Goal: Task Accomplishment & Management: Manage account settings

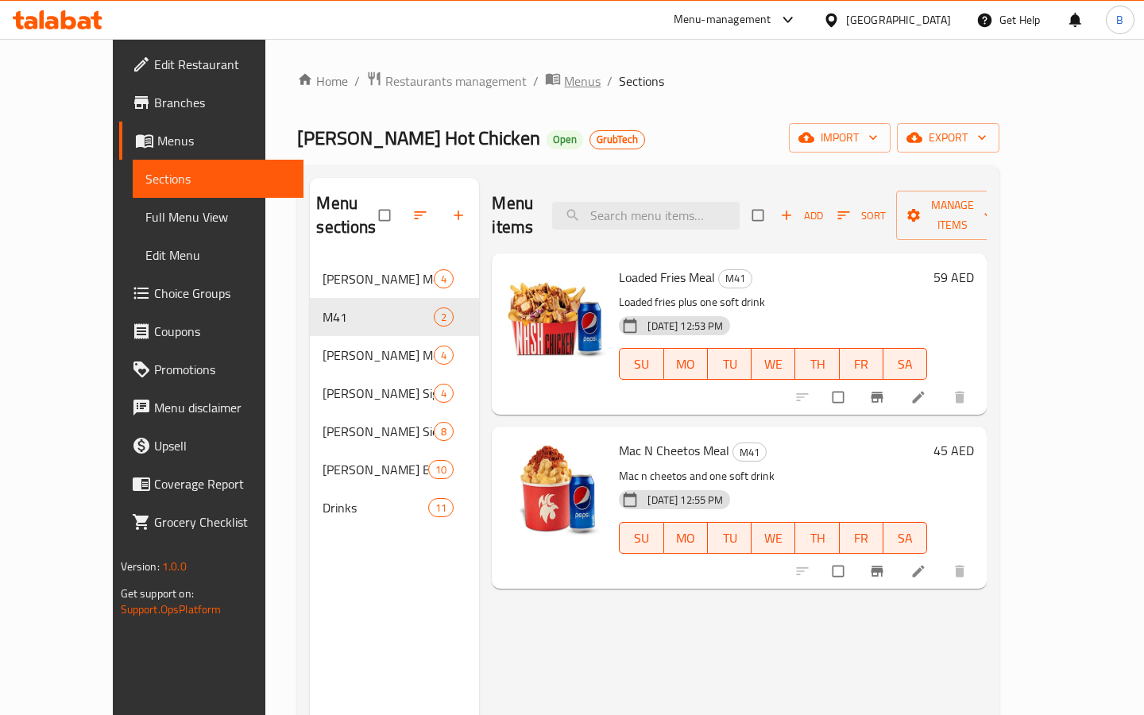
click at [564, 85] on span "Menus" at bounding box center [582, 81] width 37 height 19
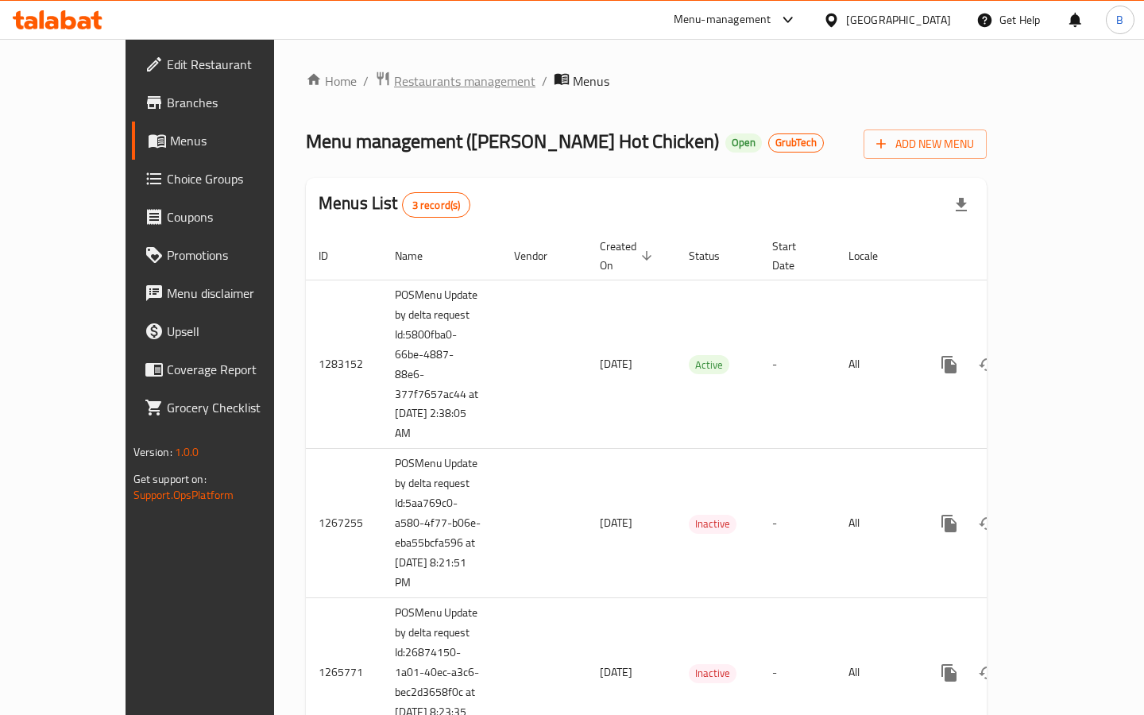
click at [421, 75] on span "Restaurants management" at bounding box center [464, 81] width 141 height 19
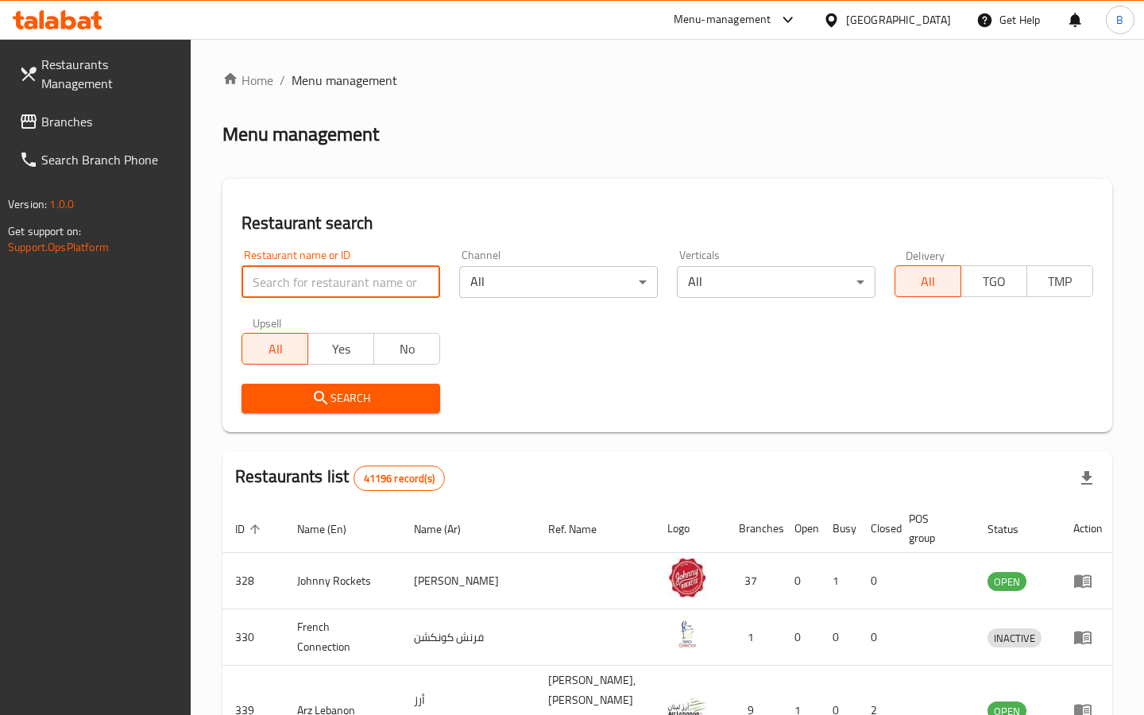
click at [281, 277] on input "search" at bounding box center [341, 282] width 199 height 32
type input "P"
type input "[PERSON_NAME]"
click at [292, 395] on span "Search" at bounding box center [340, 399] width 173 height 20
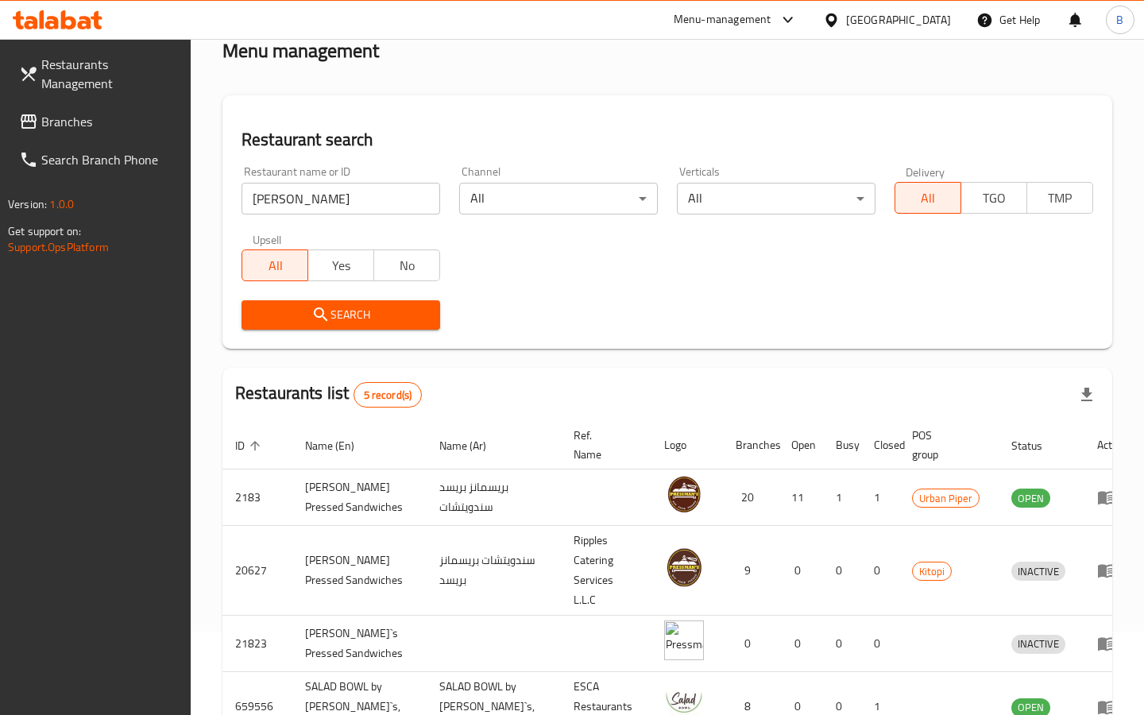
scroll to position [102, 0]
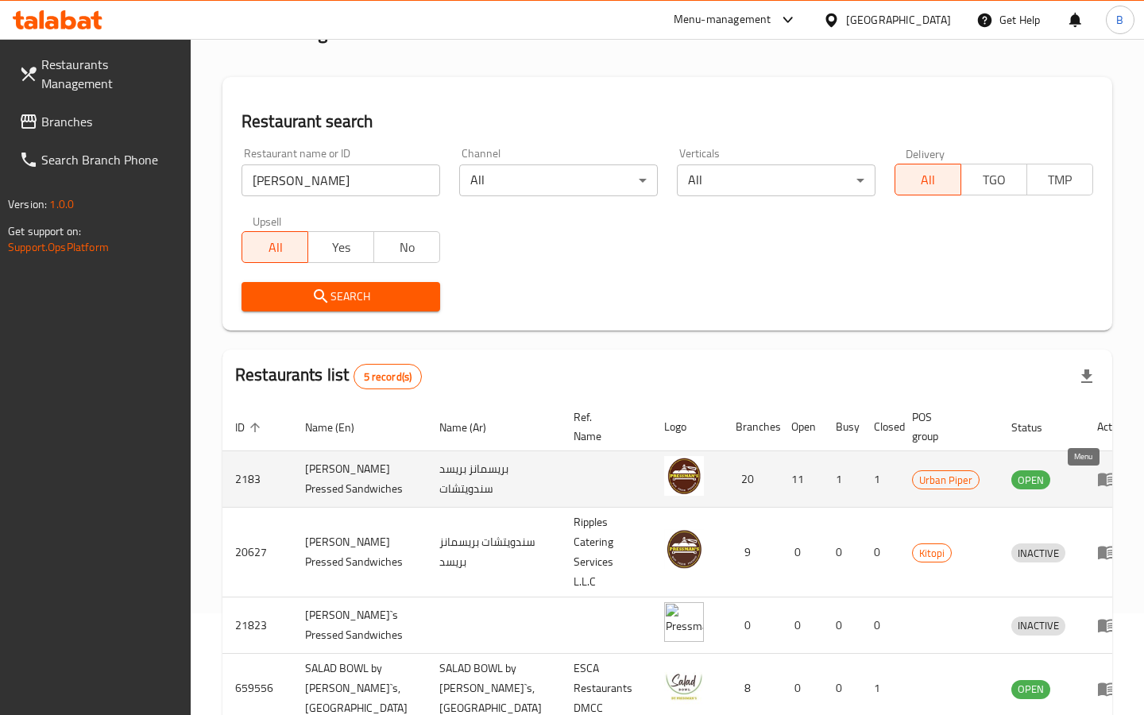
click at [1108, 483] on icon "enhanced table" at bounding box center [1111, 480] width 6 height 6
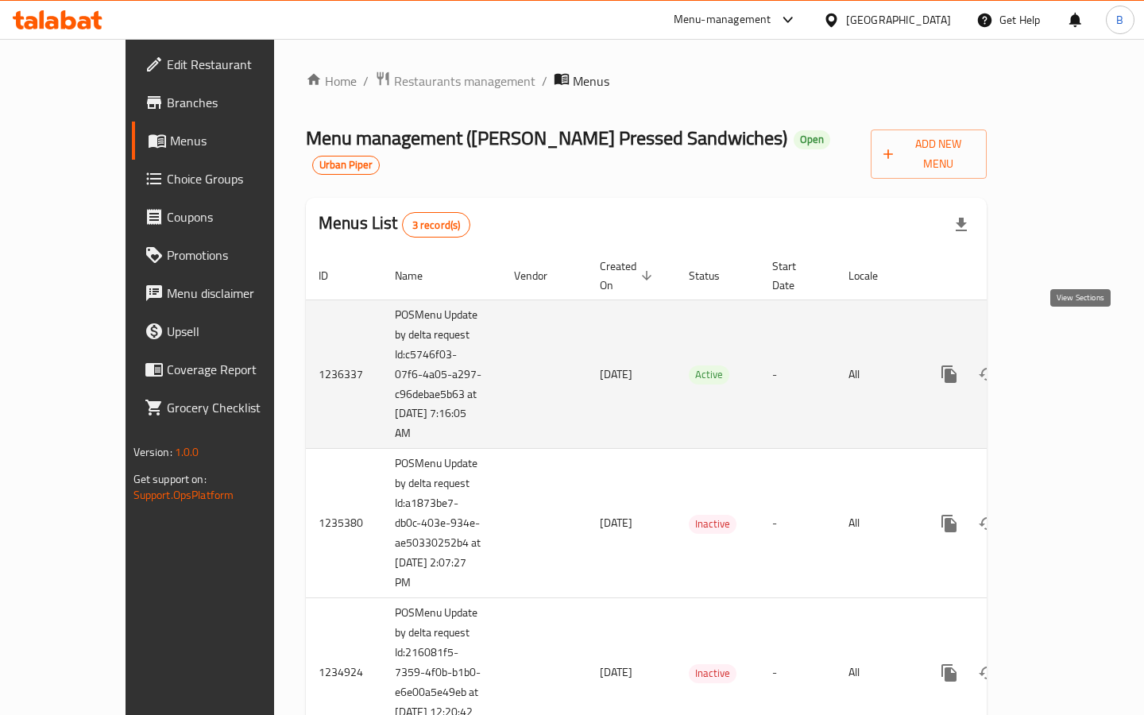
click at [1073, 365] on icon "enhanced table" at bounding box center [1063, 374] width 19 height 19
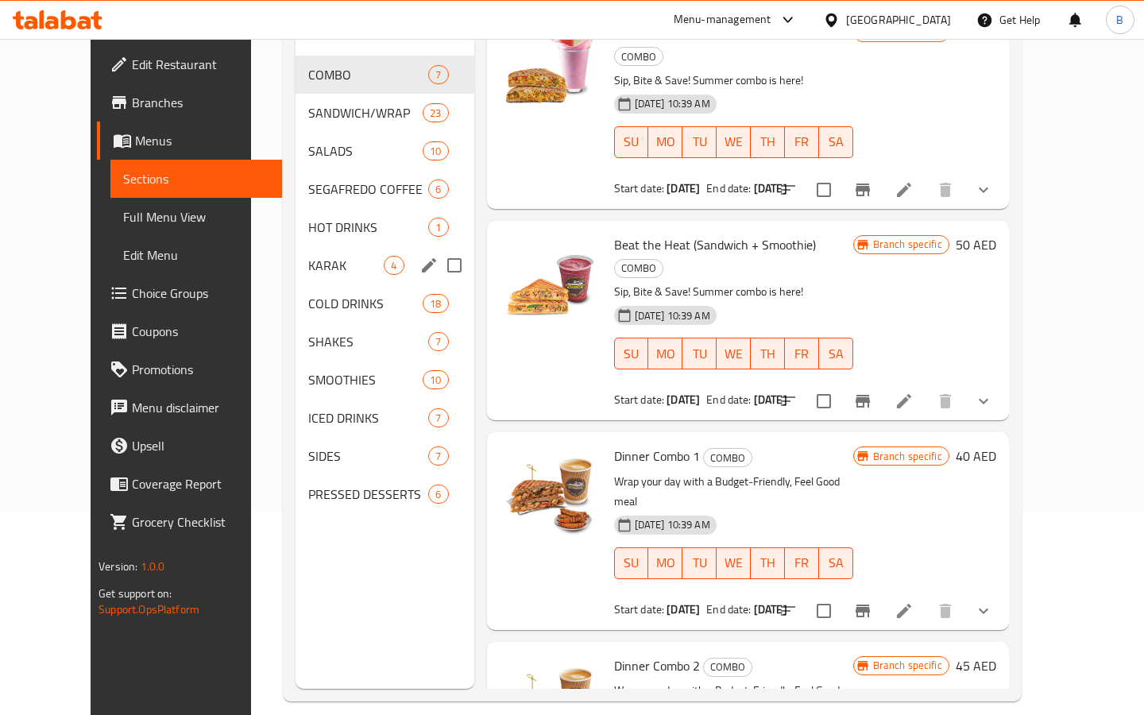
scroll to position [174, 0]
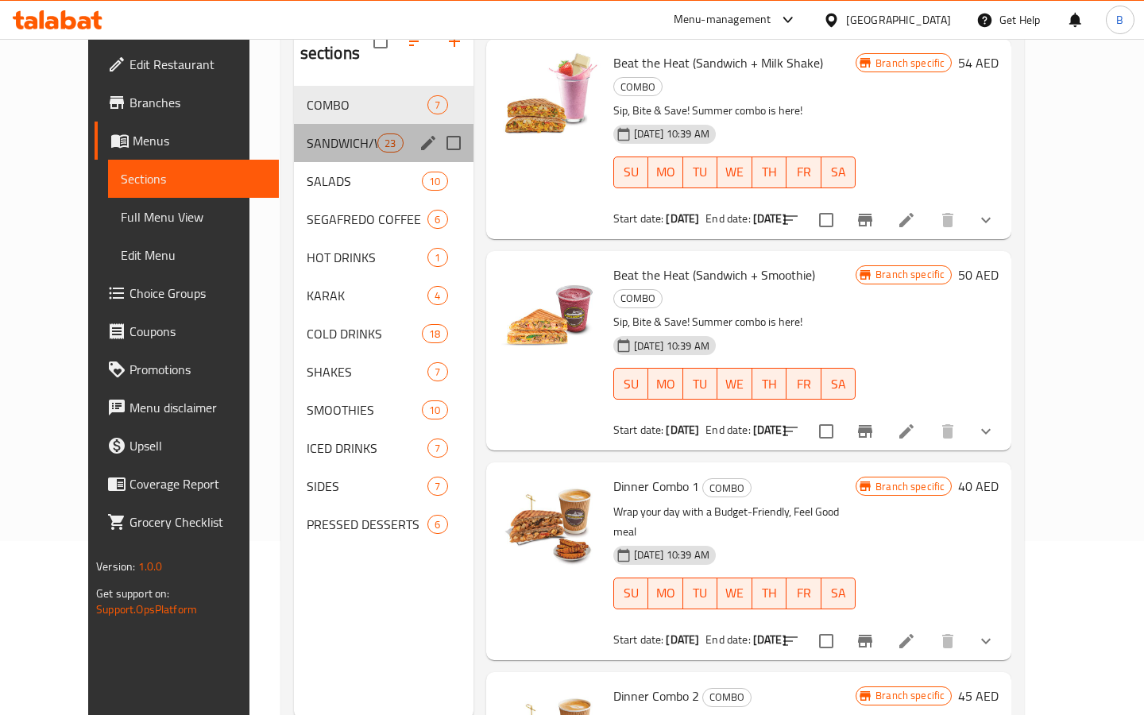
click at [327, 129] on div "SANDWICH/WRAP 23" at bounding box center [384, 143] width 180 height 38
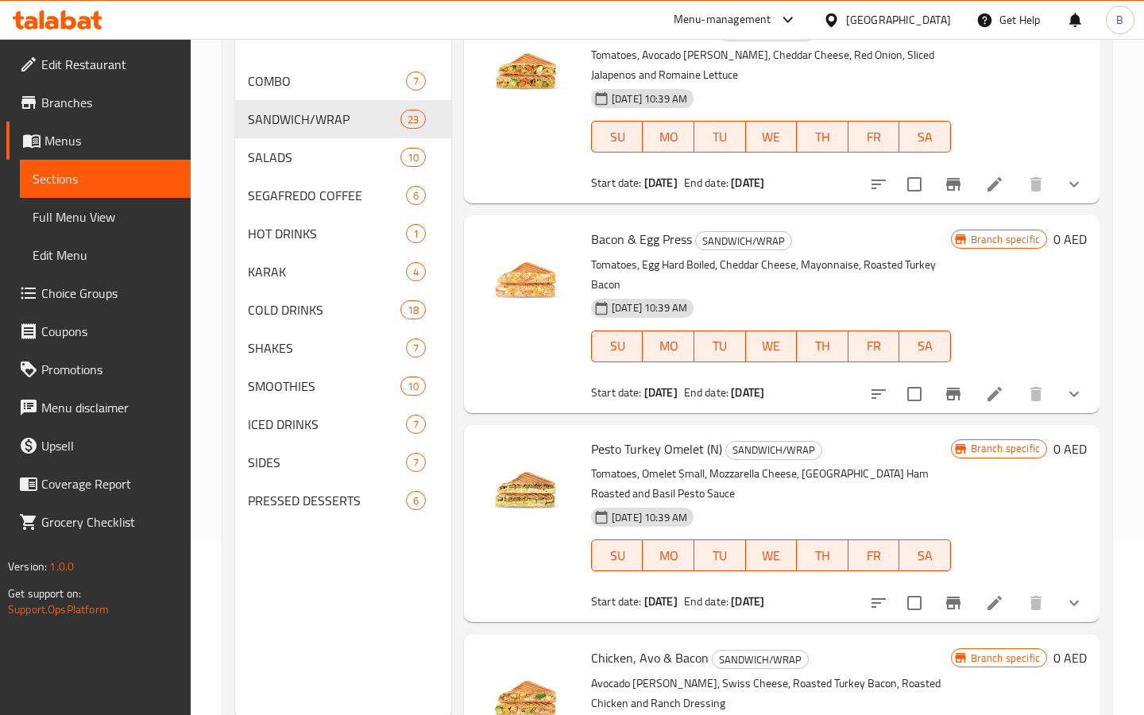
scroll to position [444, 0]
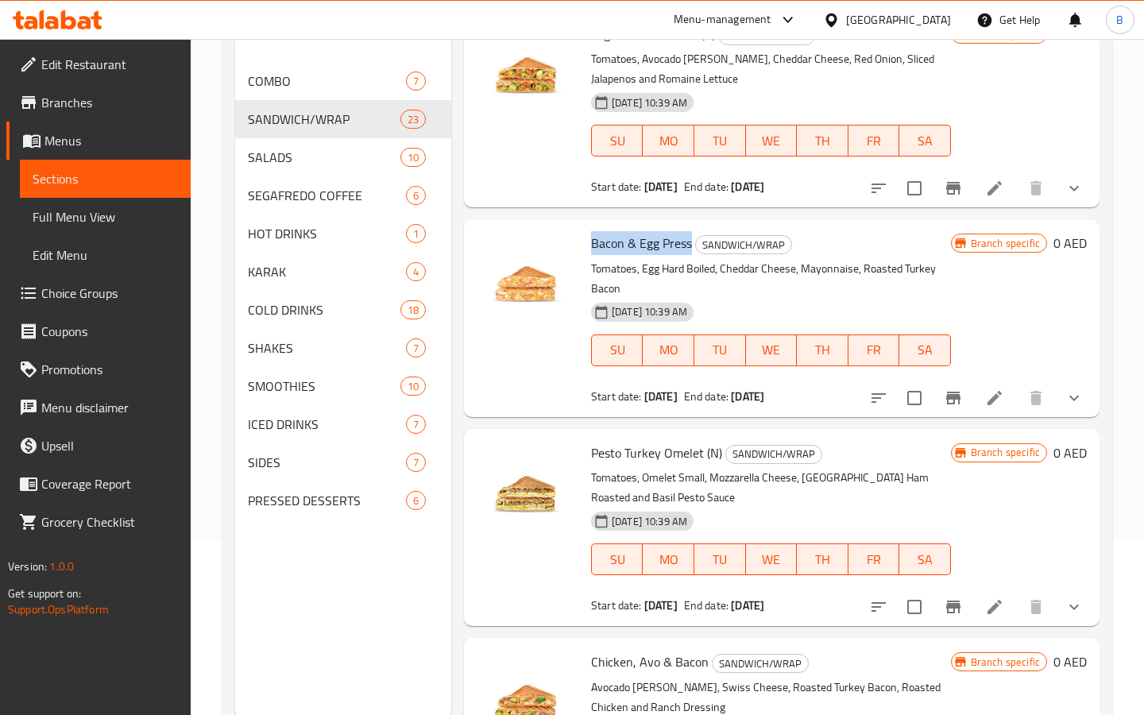
drag, startPoint x: 590, startPoint y: 248, endPoint x: 691, endPoint y: 247, distance: 100.1
click at [691, 247] on span "Bacon & Egg Press" at bounding box center [641, 243] width 101 height 24
copy span "Bacon & Egg Press"
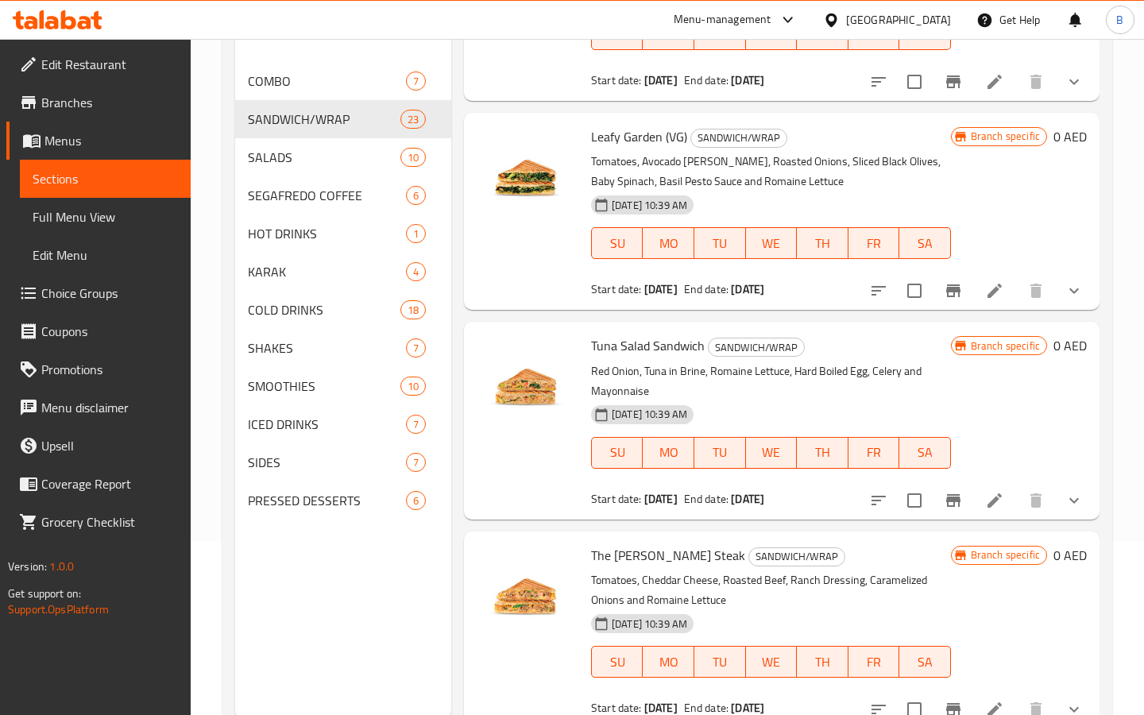
scroll to position [1181, 0]
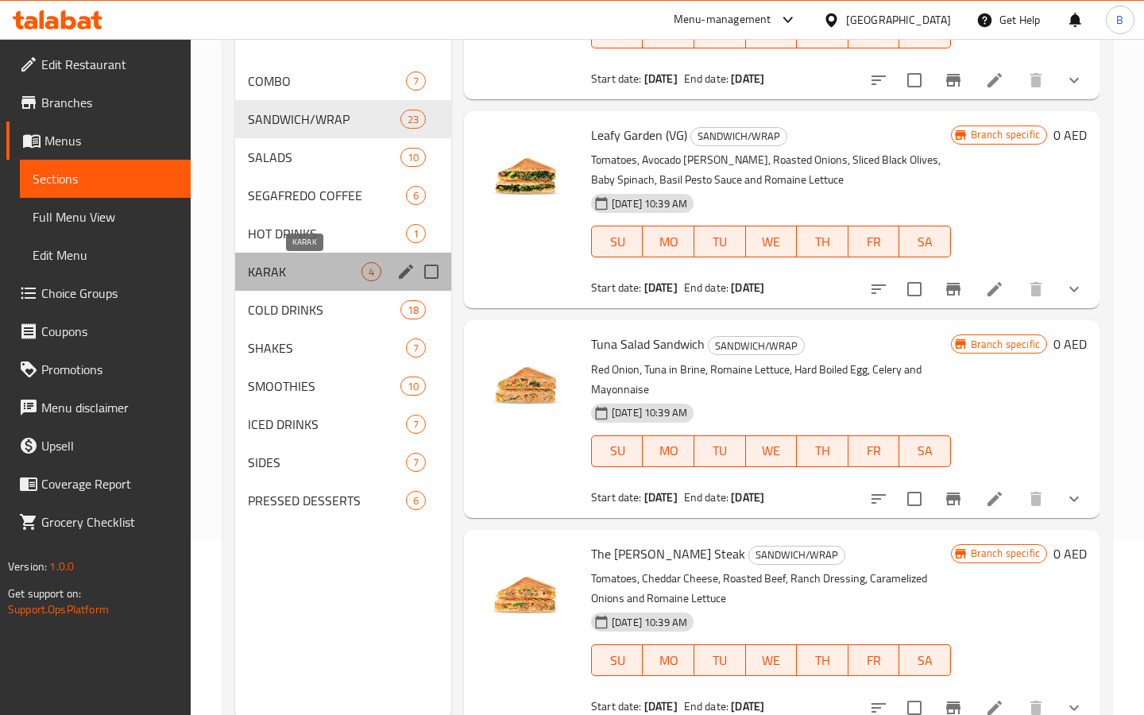
click at [302, 280] on span "KARAK" at bounding box center [305, 271] width 114 height 19
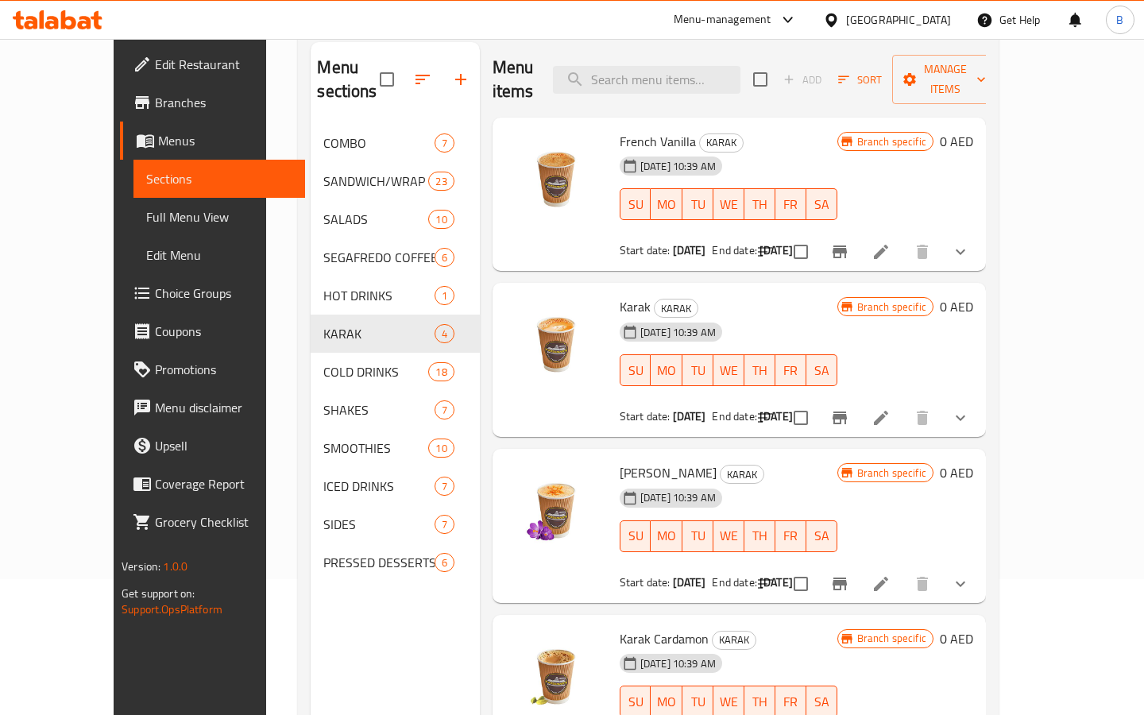
scroll to position [48, 0]
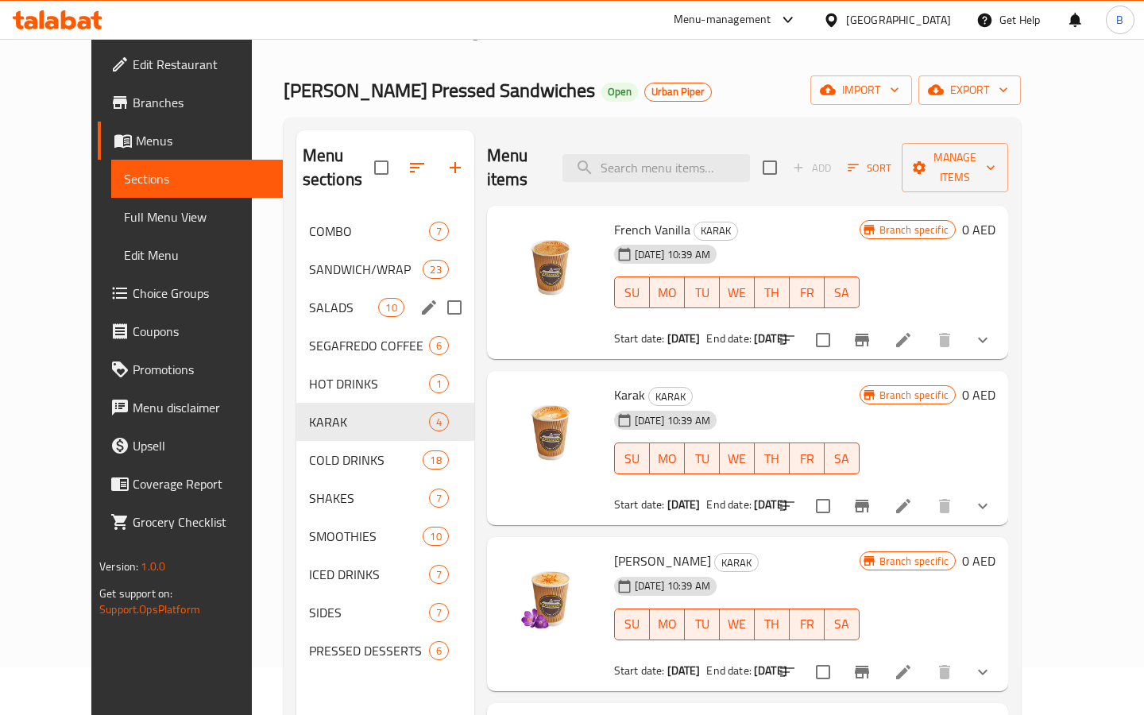
click at [309, 298] on span "SALADS" at bounding box center [344, 307] width 70 height 19
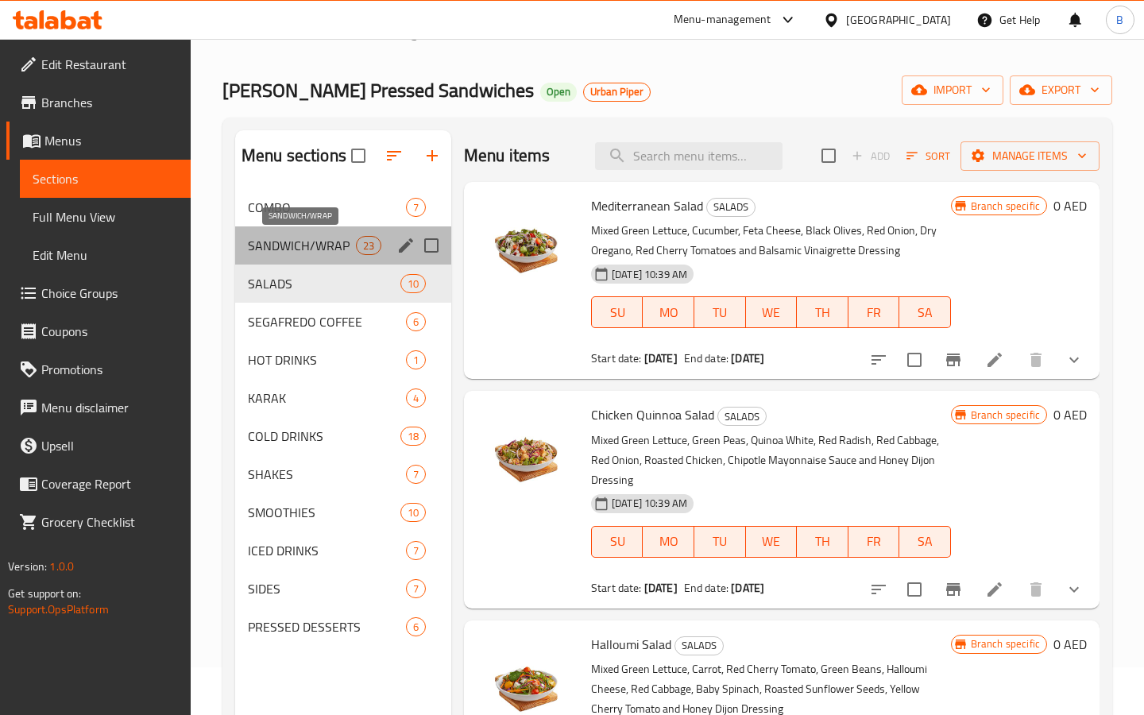
click at [285, 253] on span "SANDWICH/WRAP" at bounding box center [302, 245] width 108 height 19
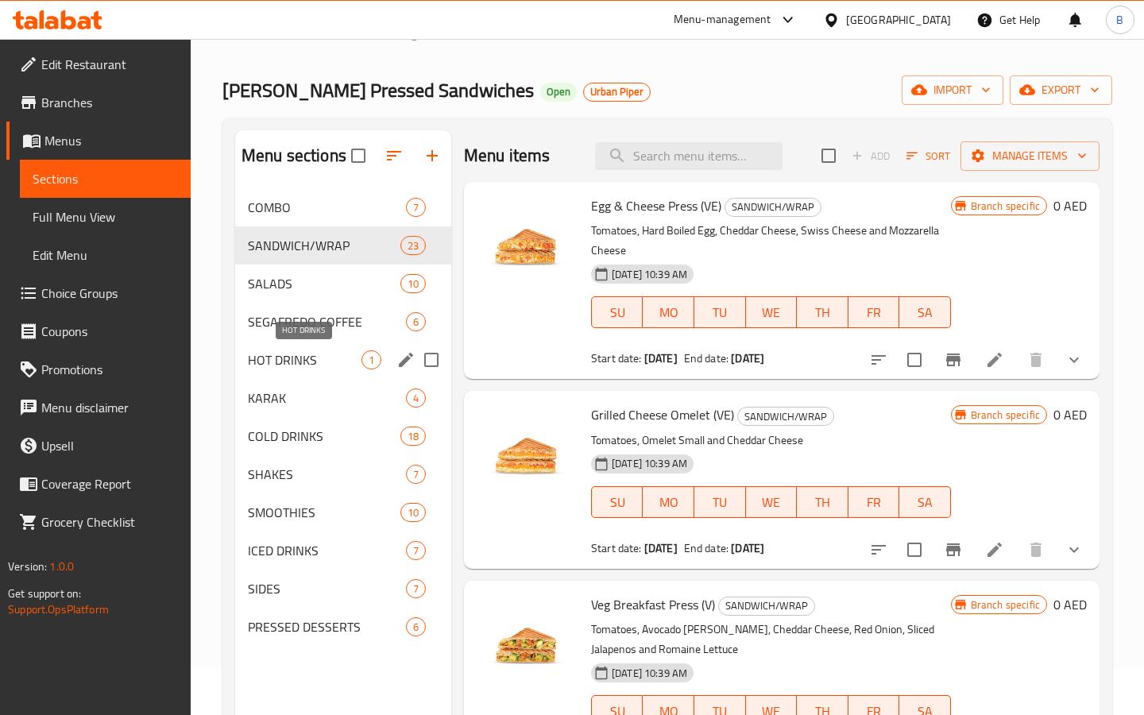
click at [287, 365] on span "HOT DRINKS" at bounding box center [305, 359] width 114 height 19
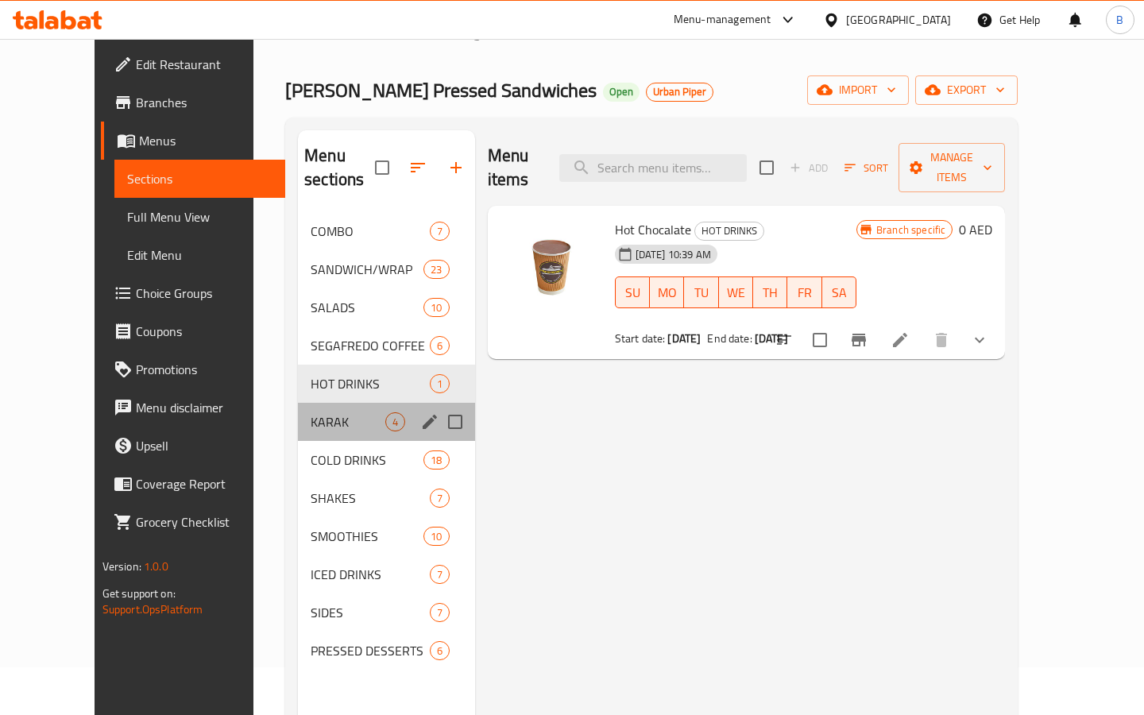
click at [298, 410] on div "KARAK 4" at bounding box center [386, 422] width 177 height 38
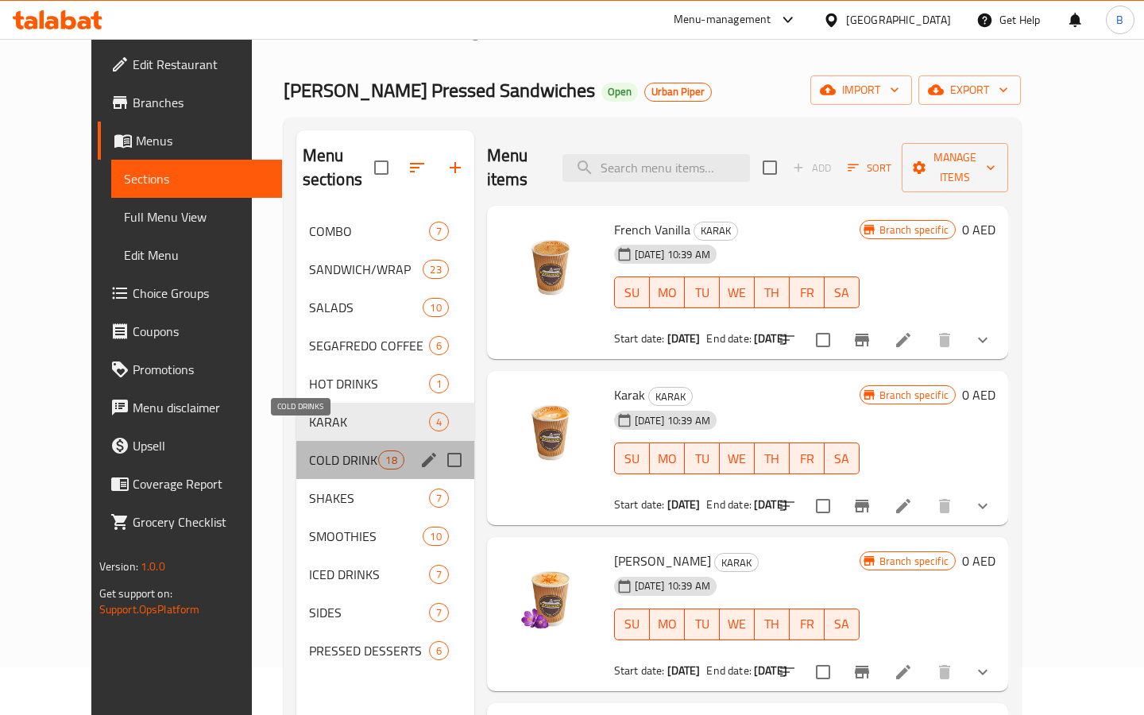
click at [309, 451] on span "COLD DRINKS" at bounding box center [344, 460] width 70 height 19
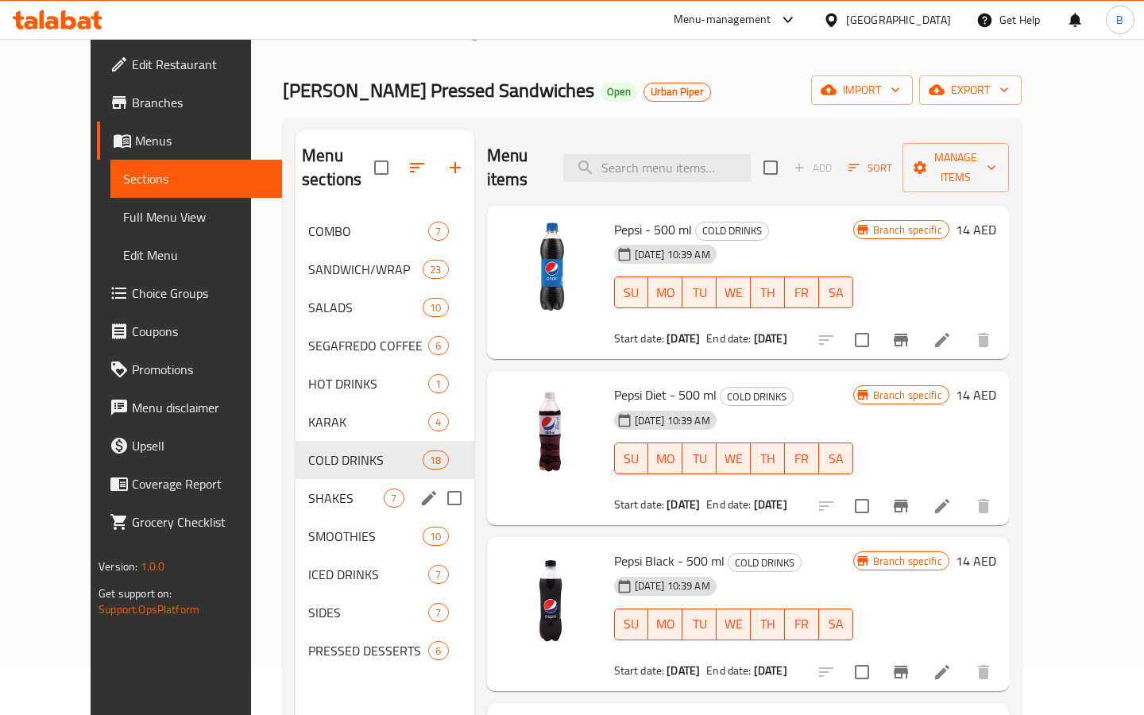
click at [296, 489] on div "SHAKES 7" at bounding box center [385, 498] width 178 height 38
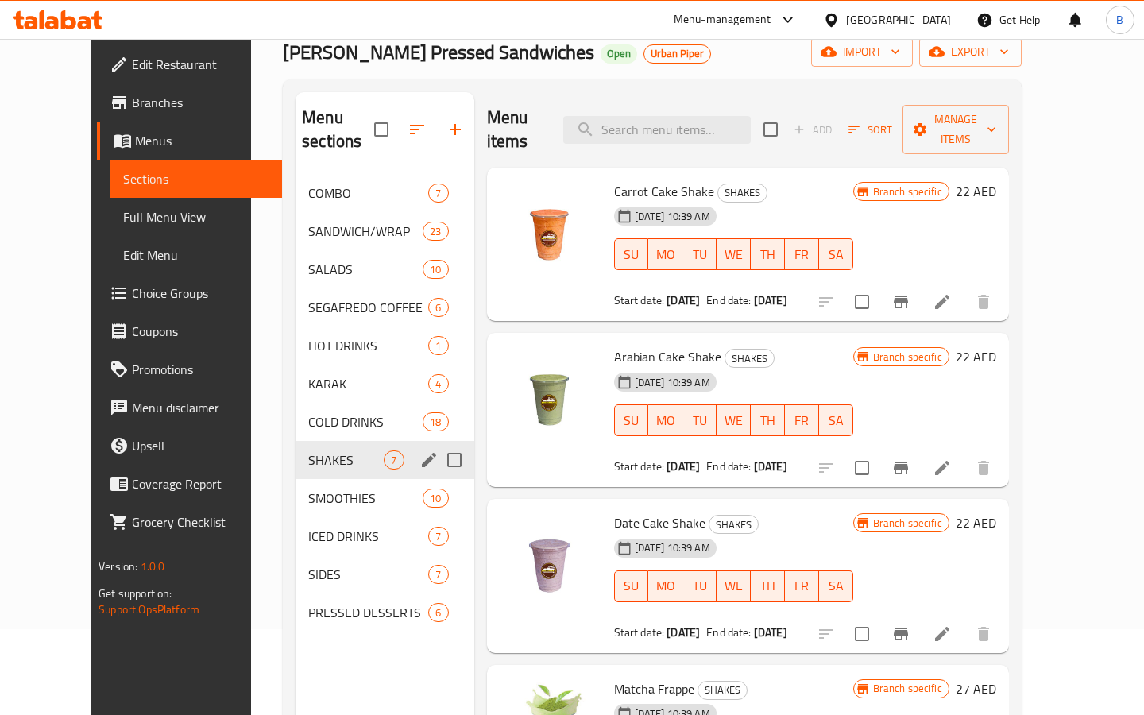
scroll to position [88, 0]
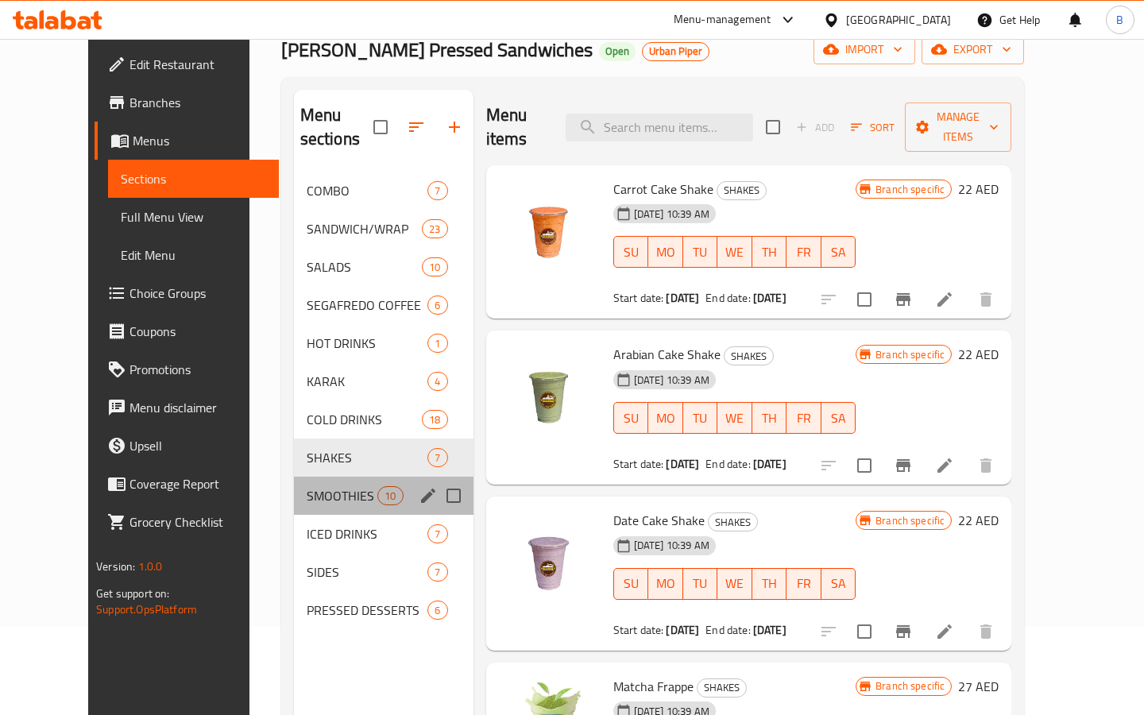
click at [294, 489] on div "SMOOTHIES 10" at bounding box center [384, 496] width 180 height 38
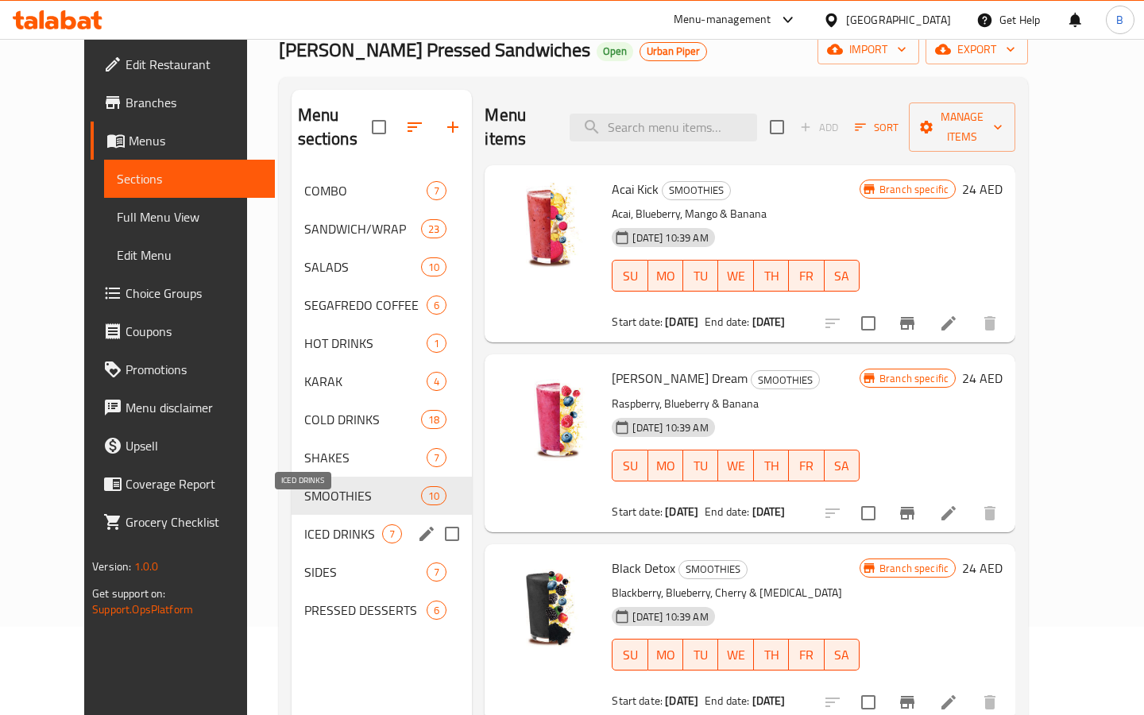
click at [304, 524] on span "ICED DRINKS" at bounding box center [343, 533] width 79 height 19
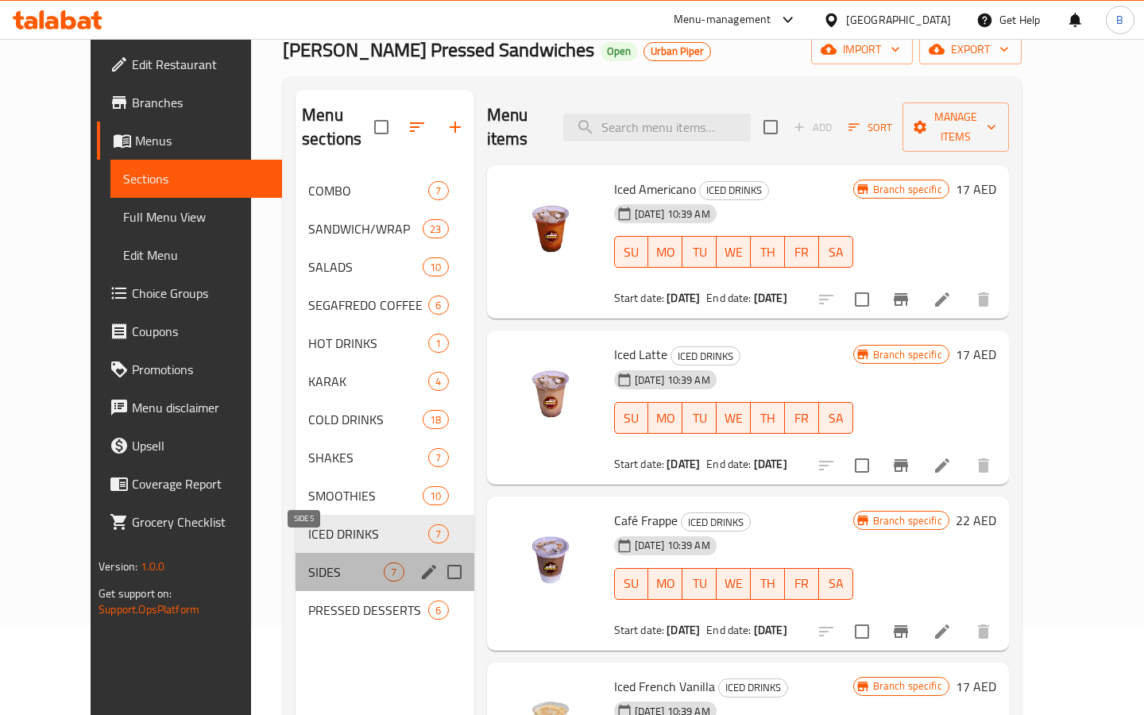
click at [308, 563] on span "SIDES" at bounding box center [345, 572] width 75 height 19
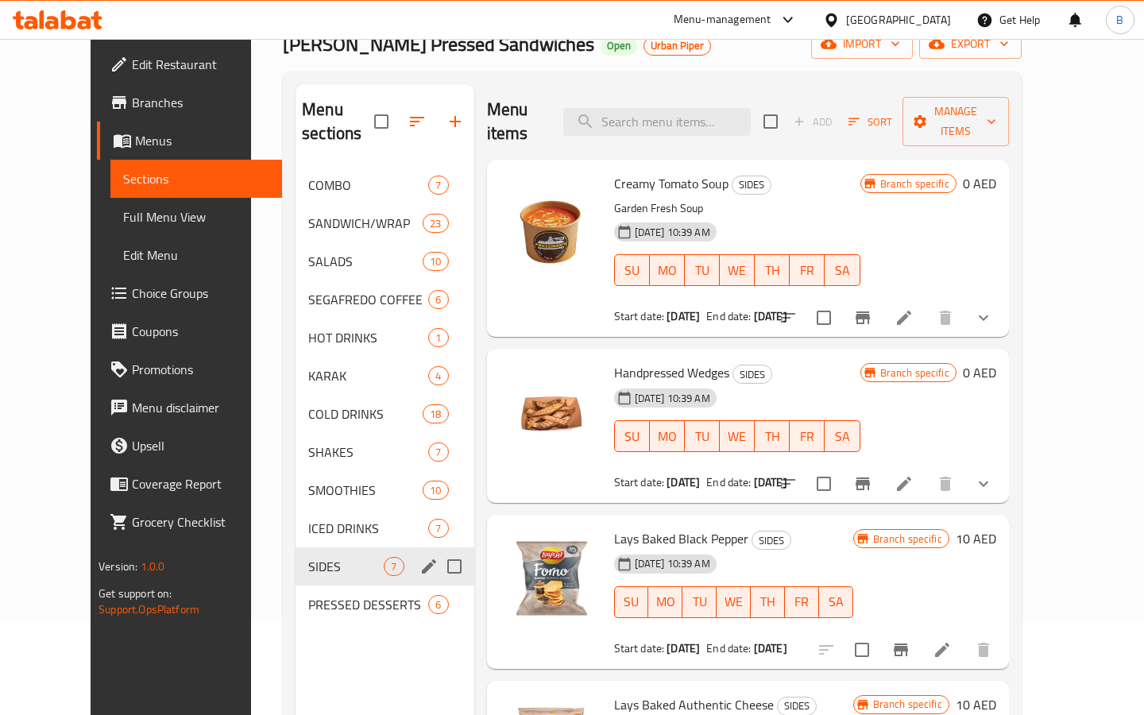
scroll to position [95, 0]
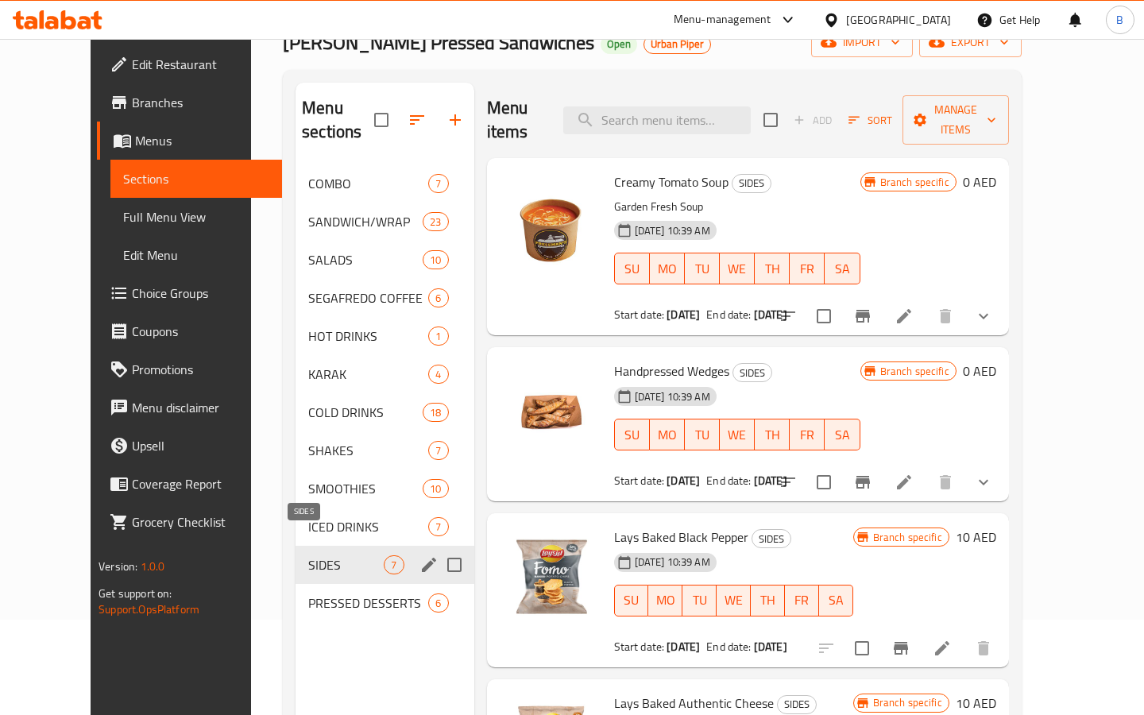
click at [308, 555] on span "SIDES" at bounding box center [345, 564] width 75 height 19
click at [296, 584] on div "PRESSED DESSERTS 6" at bounding box center [385, 603] width 178 height 38
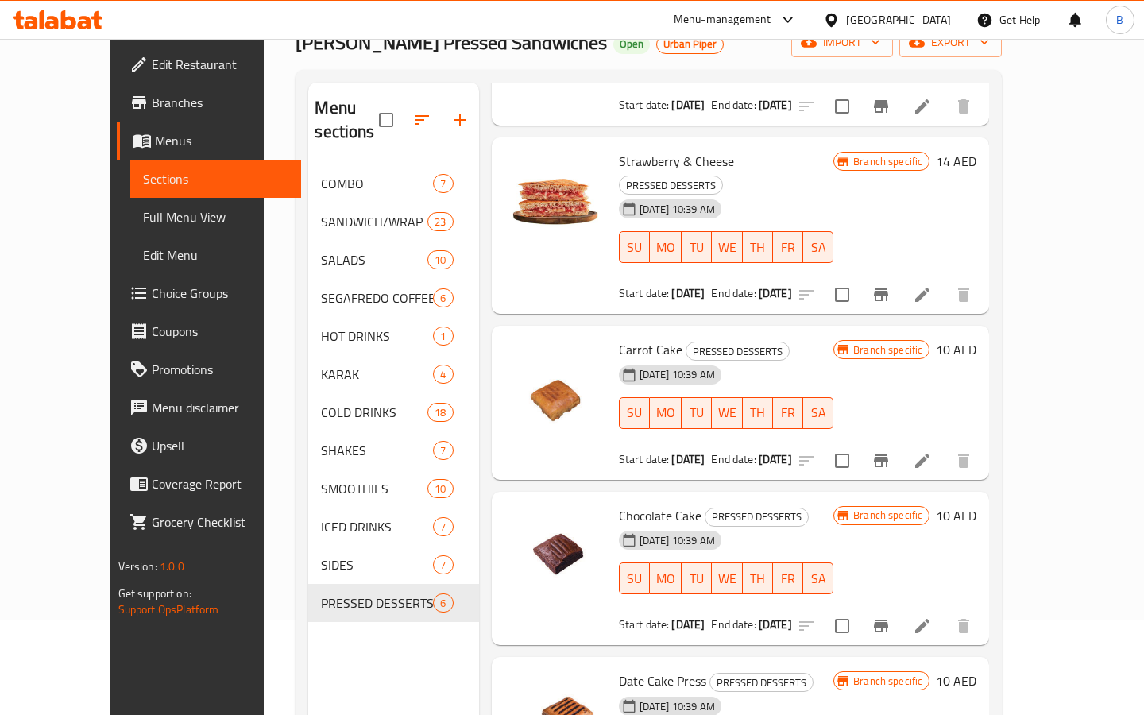
scroll to position [211, 0]
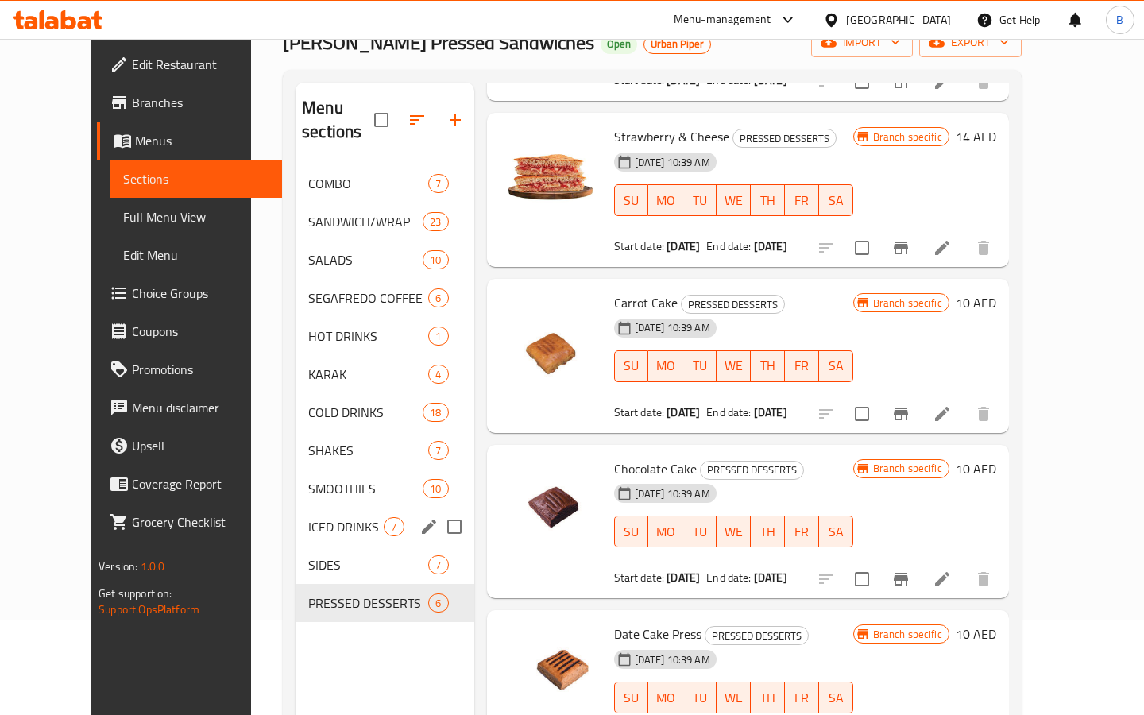
click at [302, 513] on div "ICED DRINKS 7" at bounding box center [385, 527] width 178 height 38
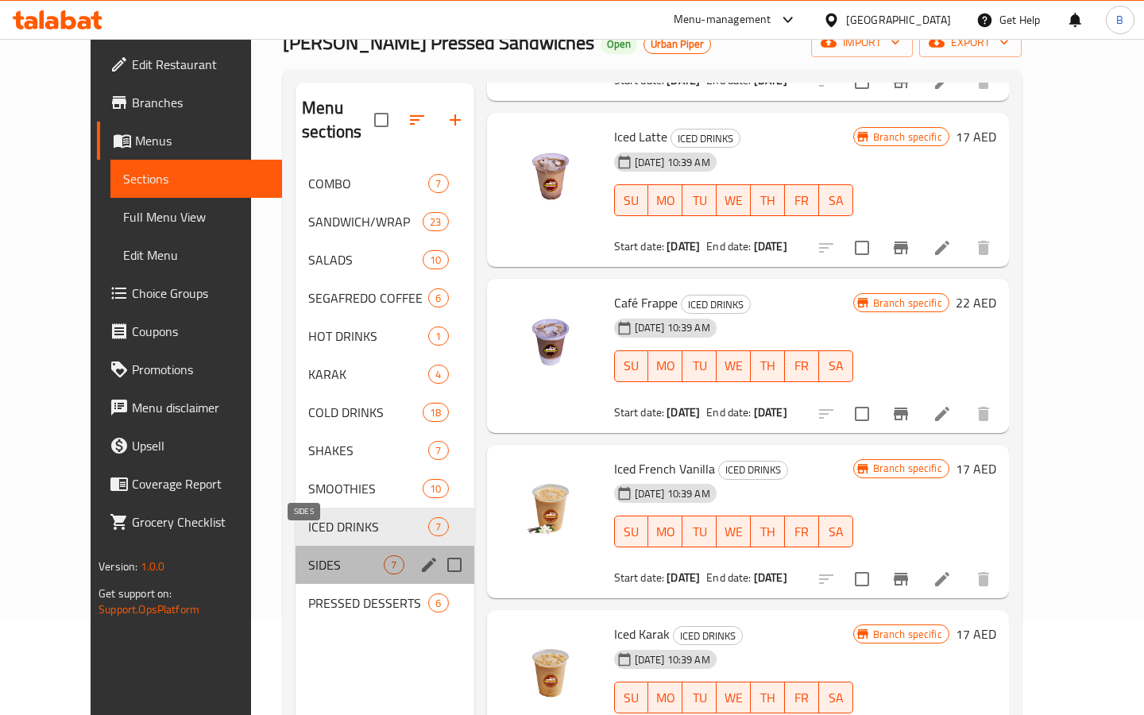
click at [308, 555] on span "SIDES" at bounding box center [345, 564] width 75 height 19
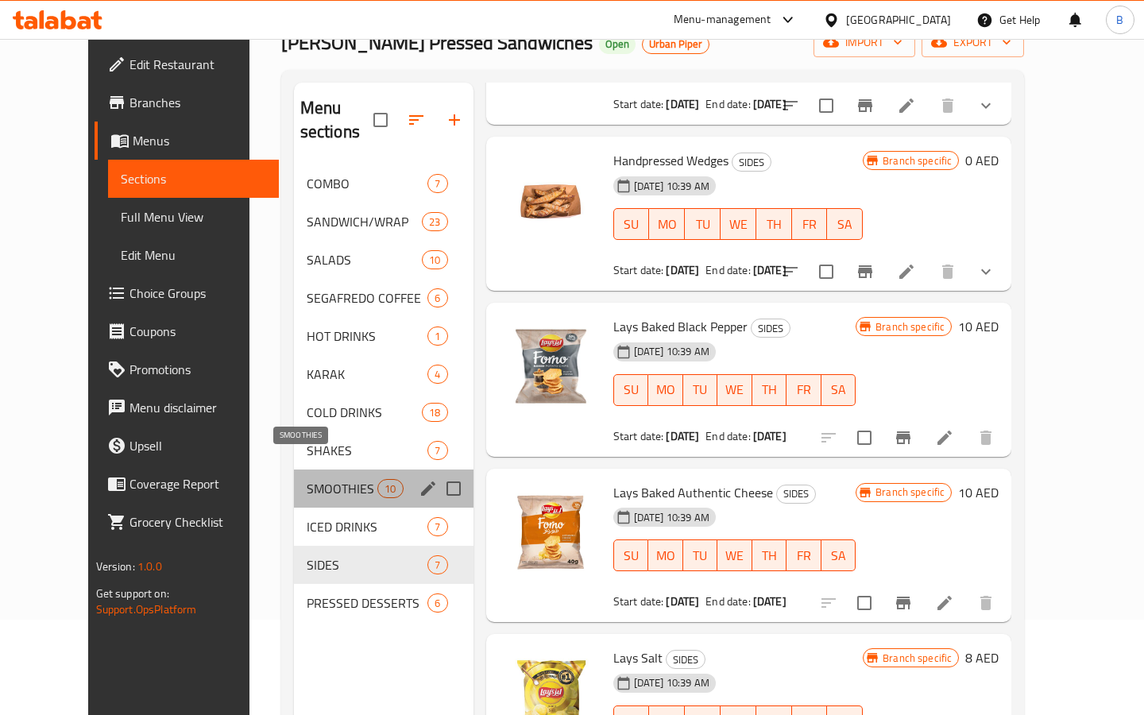
click at [307, 479] on span "SMOOTHIES" at bounding box center [343, 488] width 72 height 19
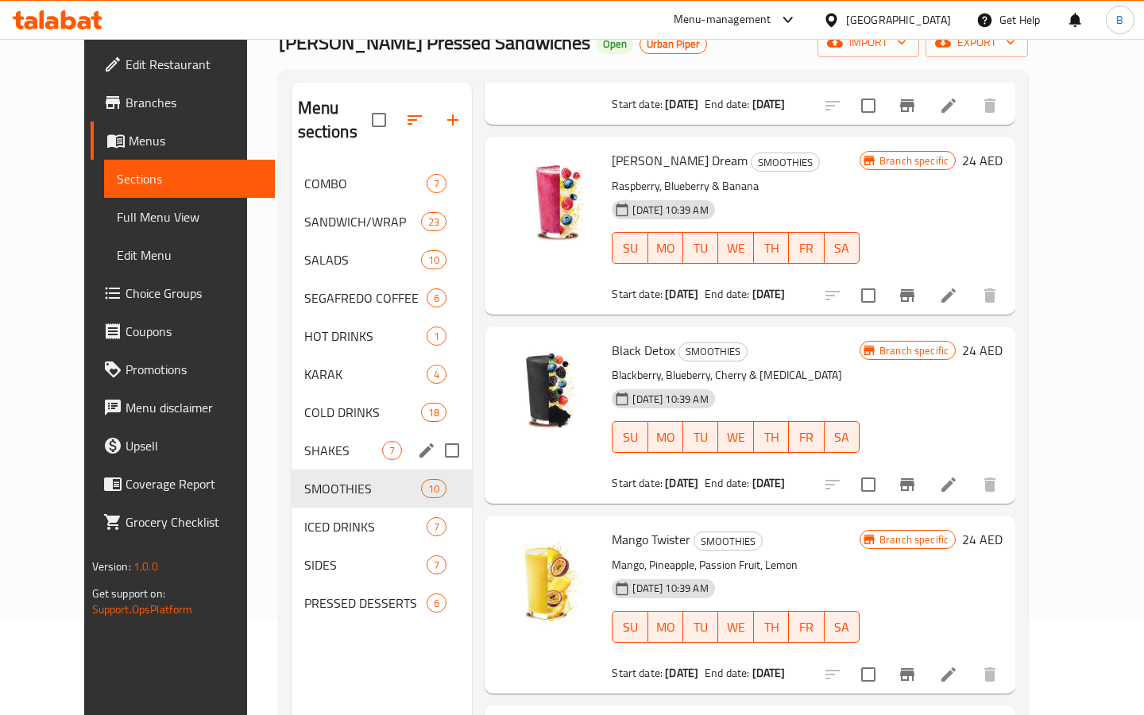
click at [300, 436] on div "SHAKES 7" at bounding box center [382, 450] width 181 height 38
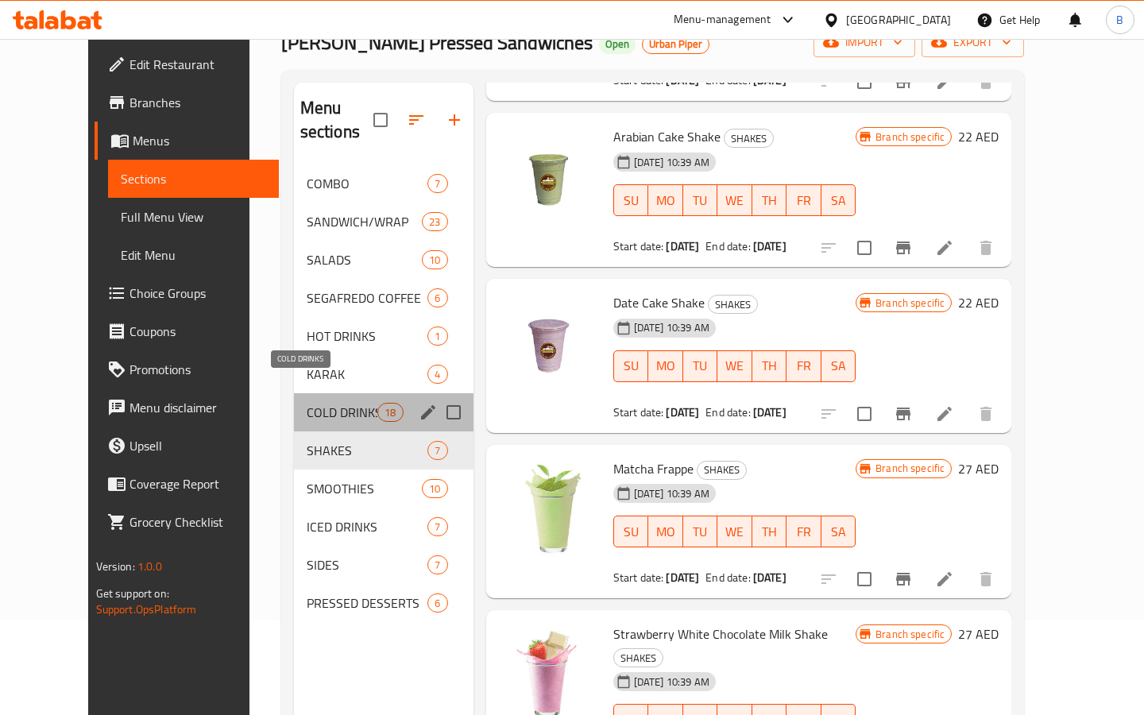
click at [307, 403] on span "COLD DRINKS" at bounding box center [343, 412] width 72 height 19
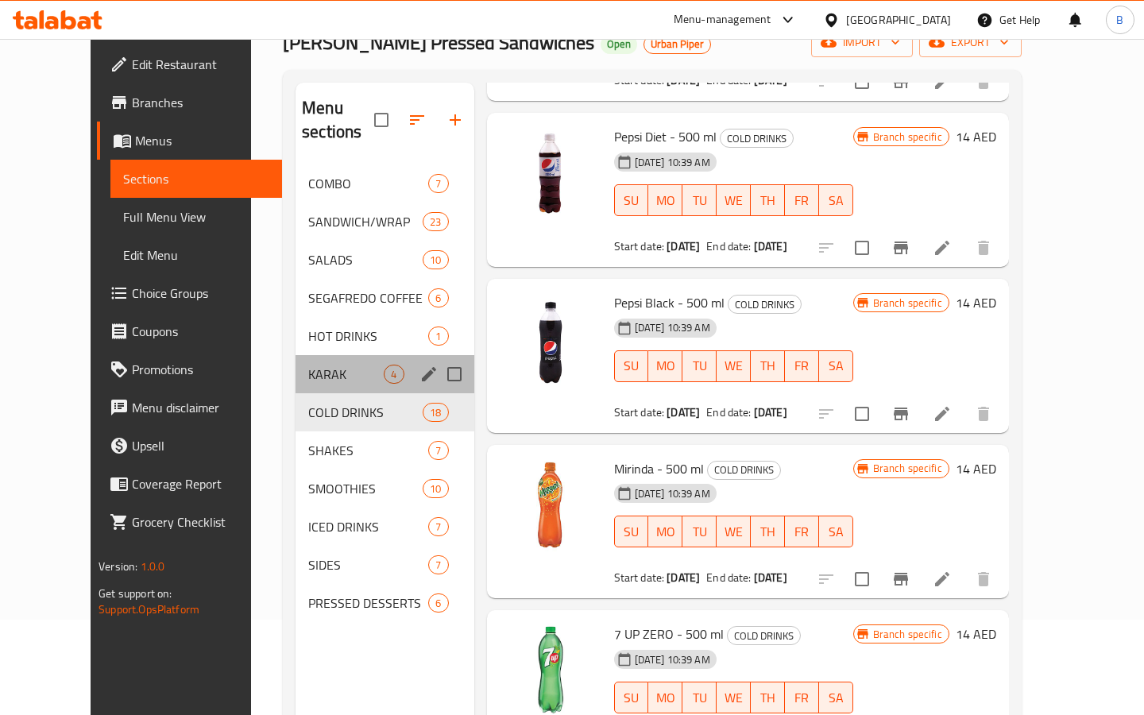
click at [296, 355] on div "KARAK 4" at bounding box center [385, 374] width 178 height 38
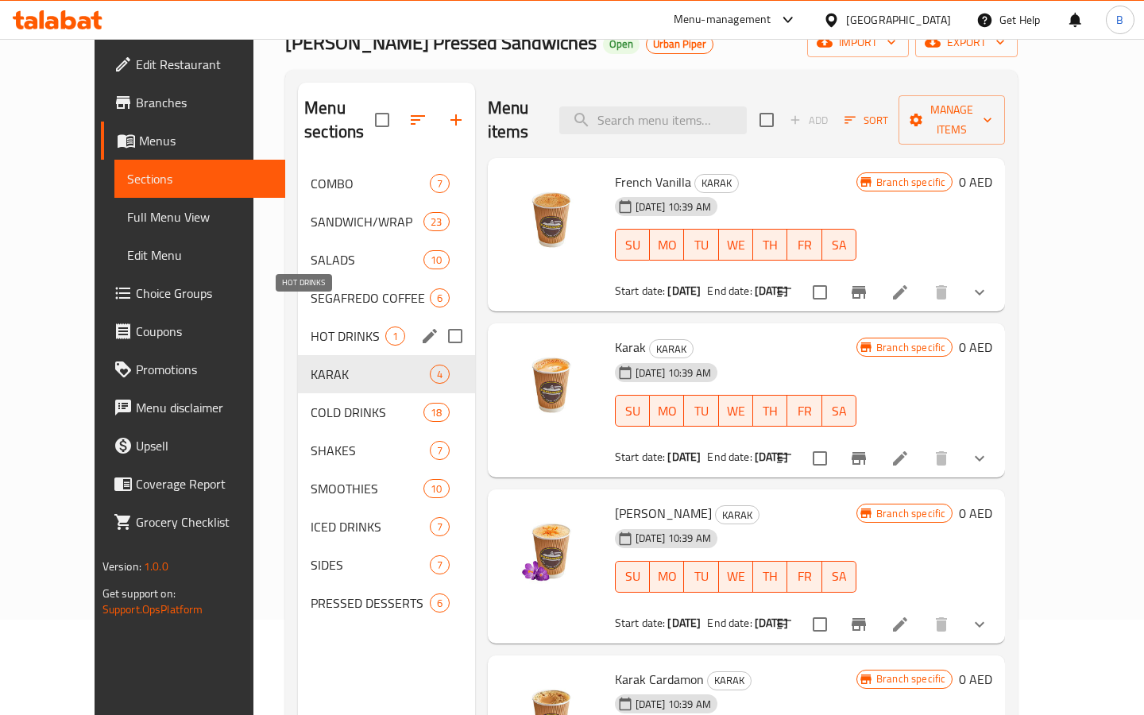
click at [311, 327] on span "HOT DRINKS" at bounding box center [348, 336] width 74 height 19
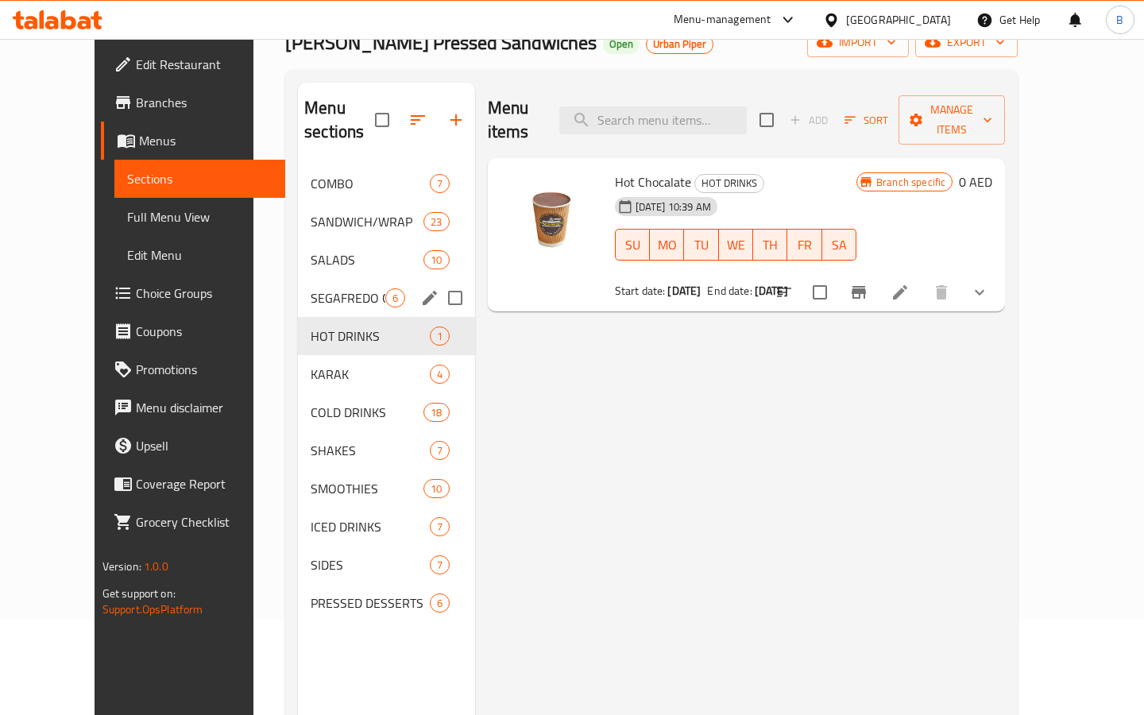
click at [311, 288] on span "SEGAFREDO COFFEE" at bounding box center [348, 297] width 74 height 19
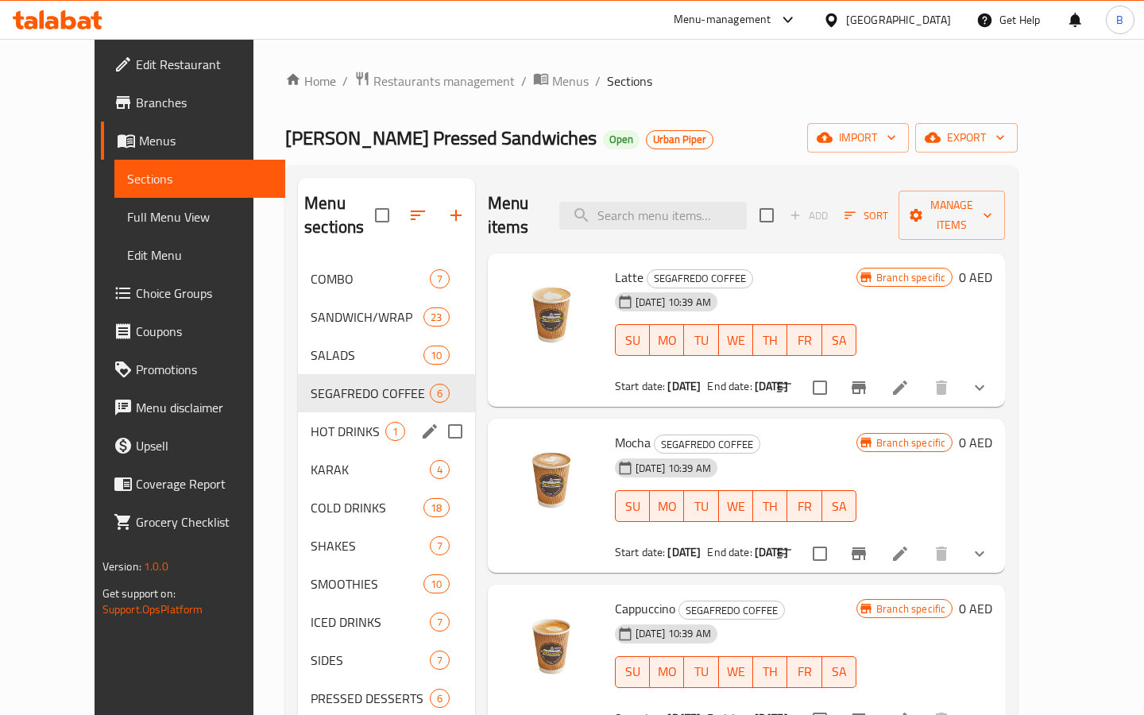
click at [298, 420] on div "HOT DRINKS 1" at bounding box center [386, 431] width 177 height 38
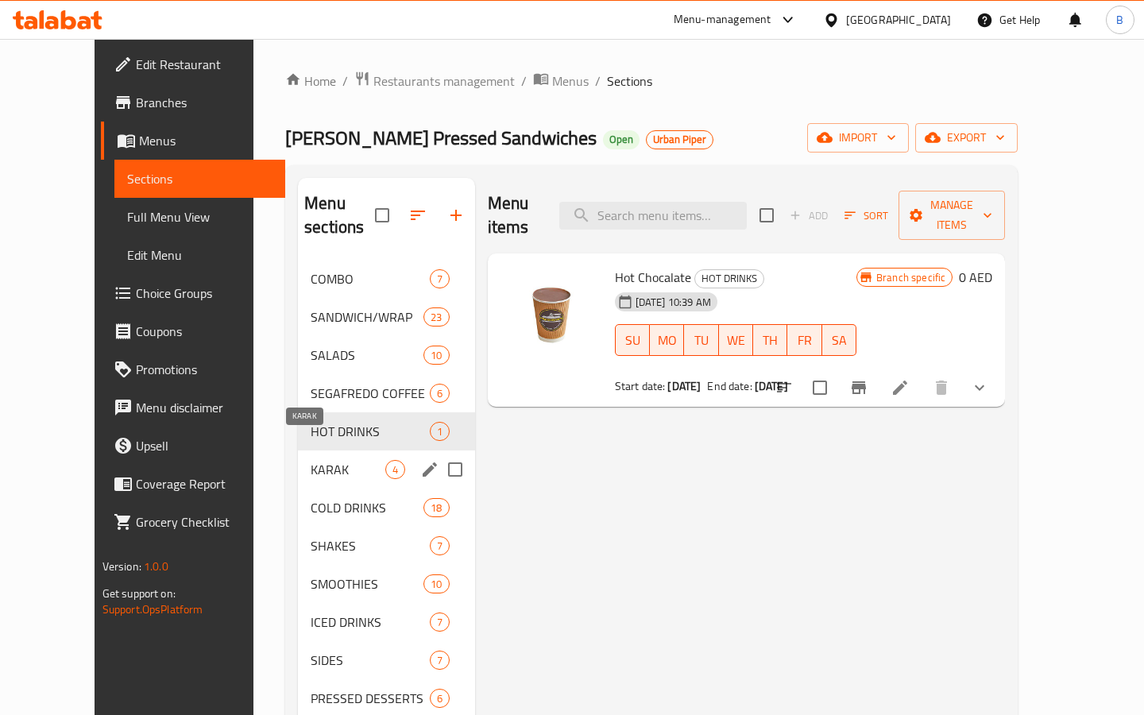
click at [311, 460] on span "KARAK" at bounding box center [348, 469] width 74 height 19
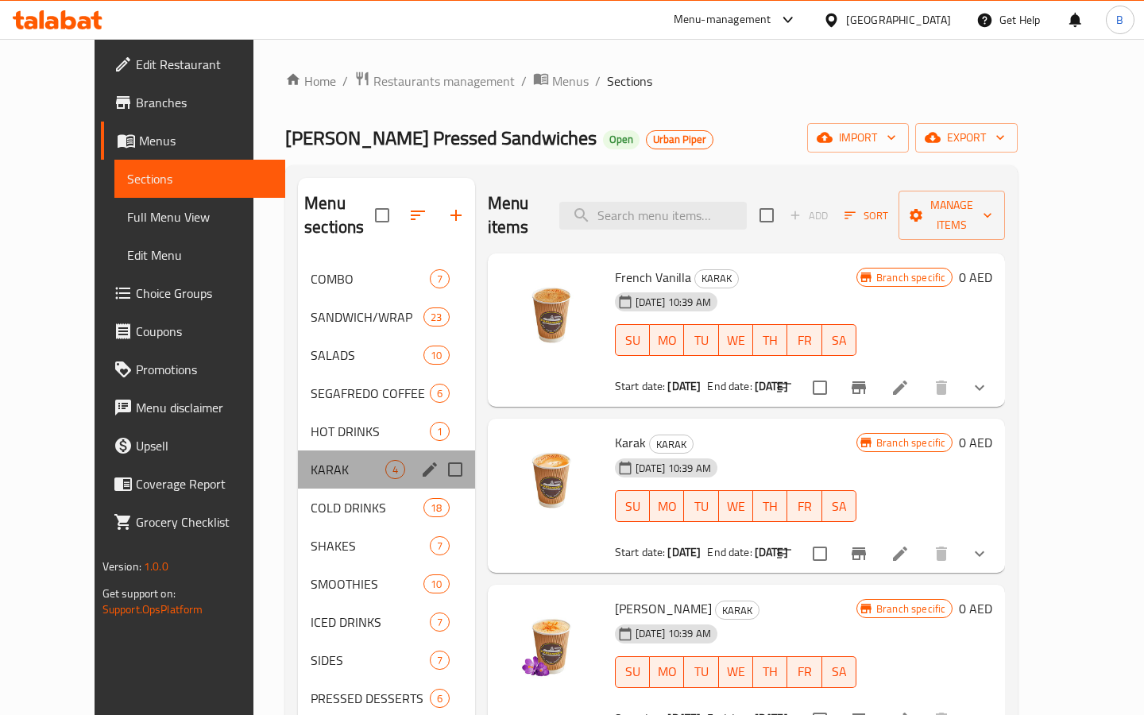
click at [298, 464] on div "KARAK 4" at bounding box center [386, 470] width 177 height 38
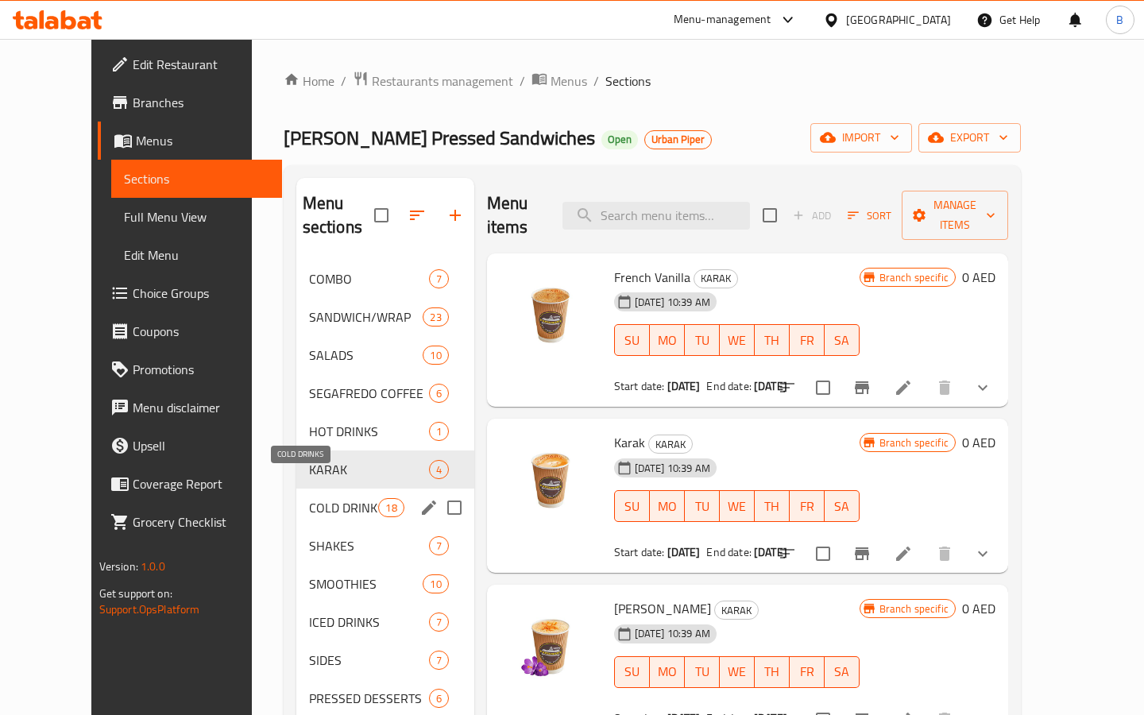
click at [309, 498] on span "COLD DRINKS" at bounding box center [344, 507] width 70 height 19
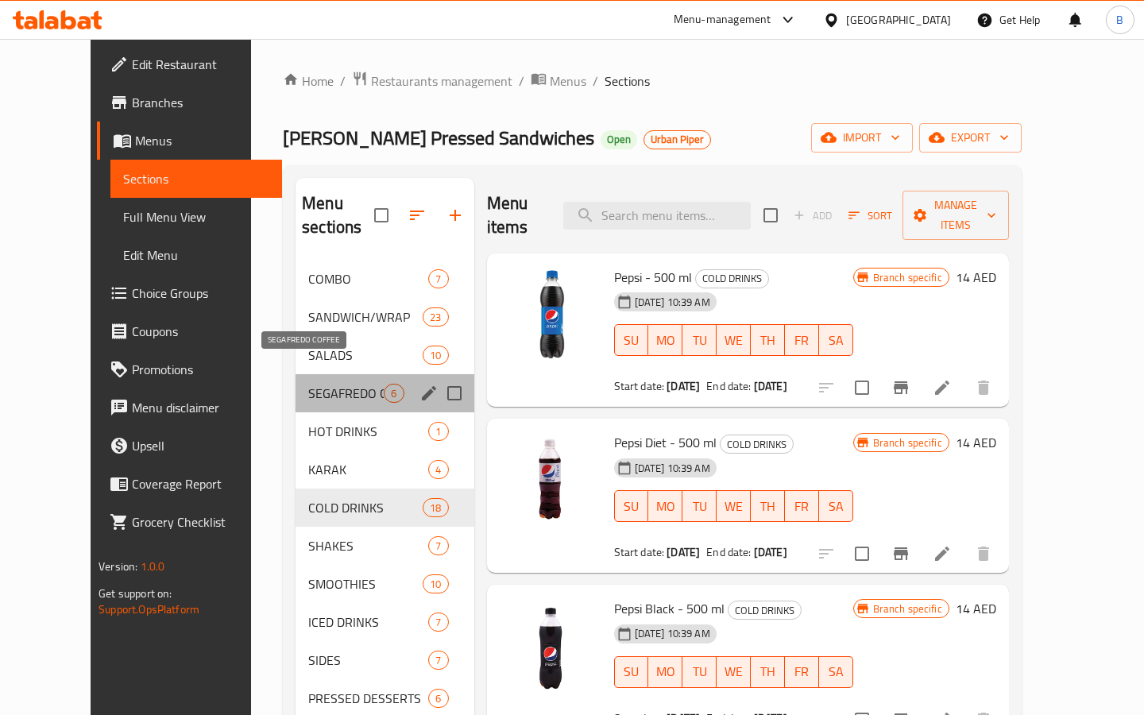
click at [308, 384] on span "SEGAFREDO COFFEE" at bounding box center [345, 393] width 75 height 19
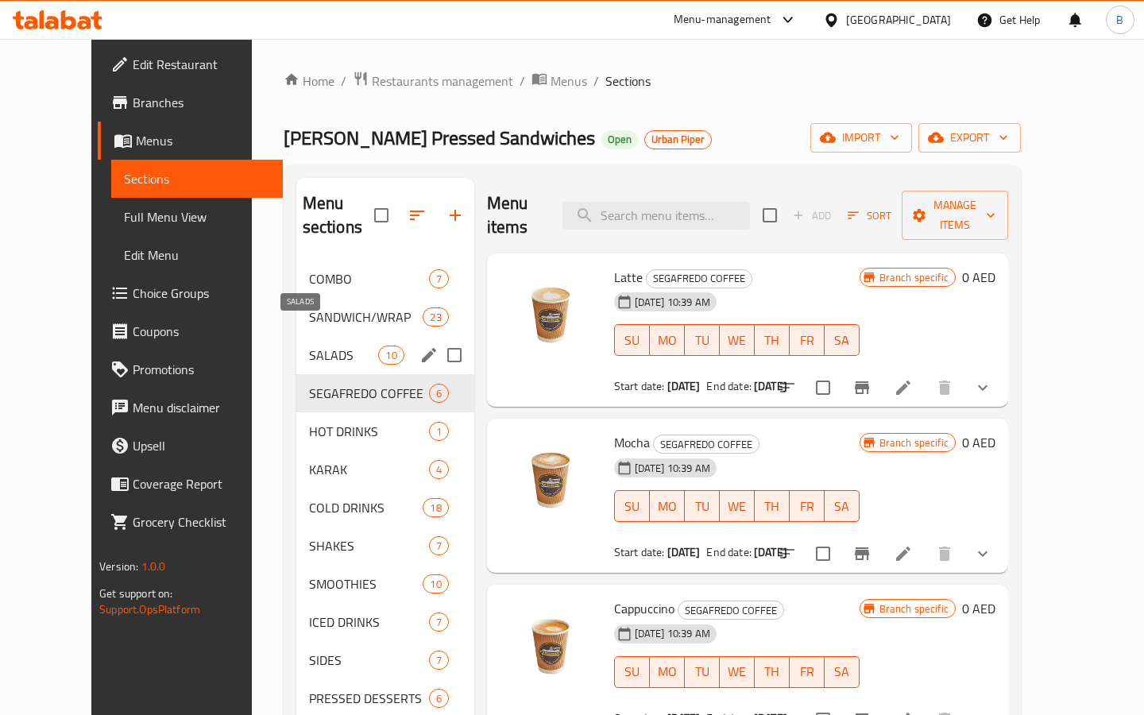
click at [309, 346] on span "SALADS" at bounding box center [344, 355] width 70 height 19
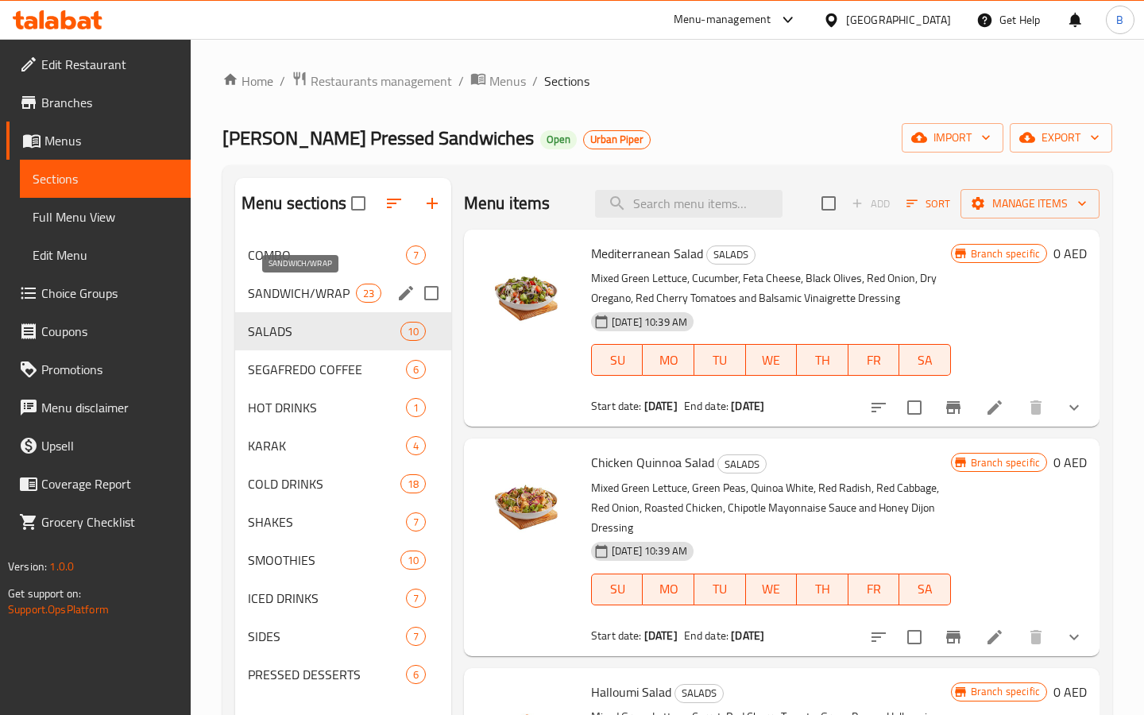
click at [275, 299] on span "SANDWICH/WRAP" at bounding box center [302, 293] width 108 height 19
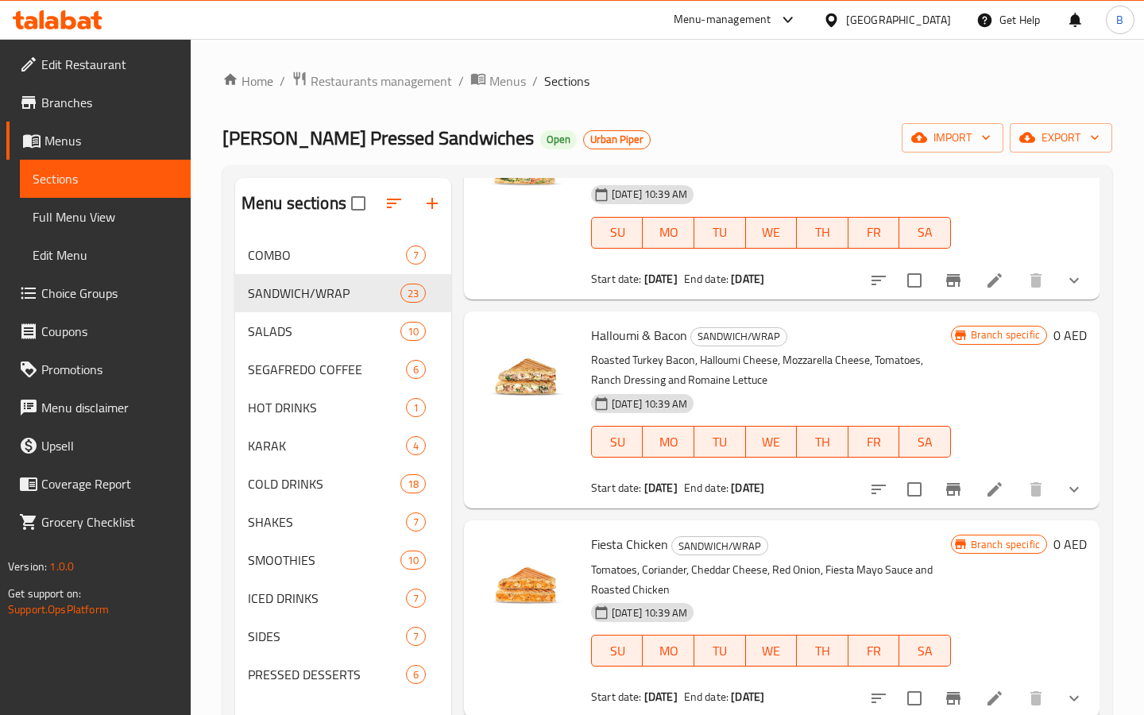
scroll to position [2021, 0]
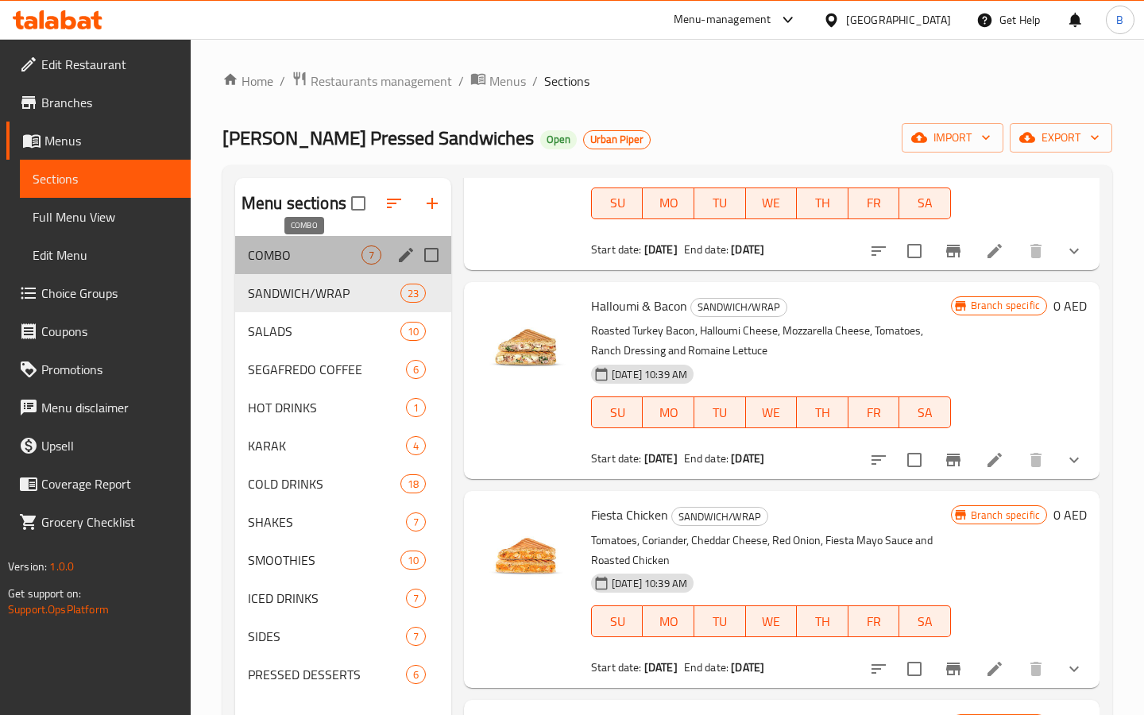
click at [300, 257] on span "COMBO" at bounding box center [305, 255] width 114 height 19
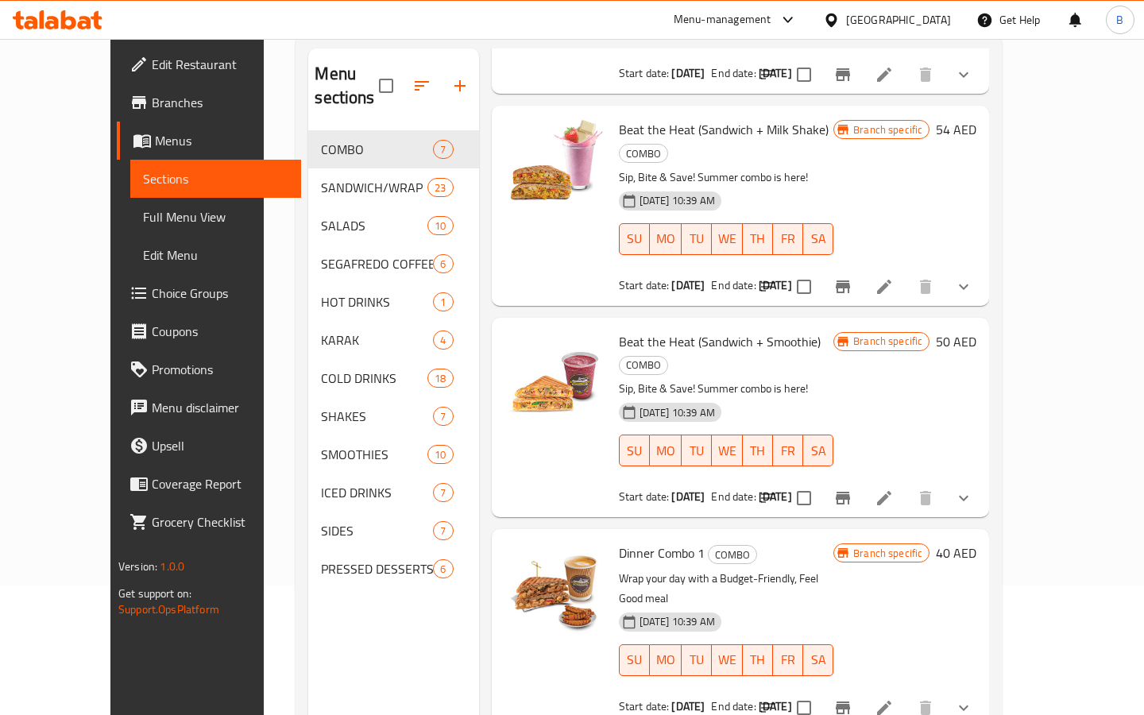
scroll to position [222, 0]
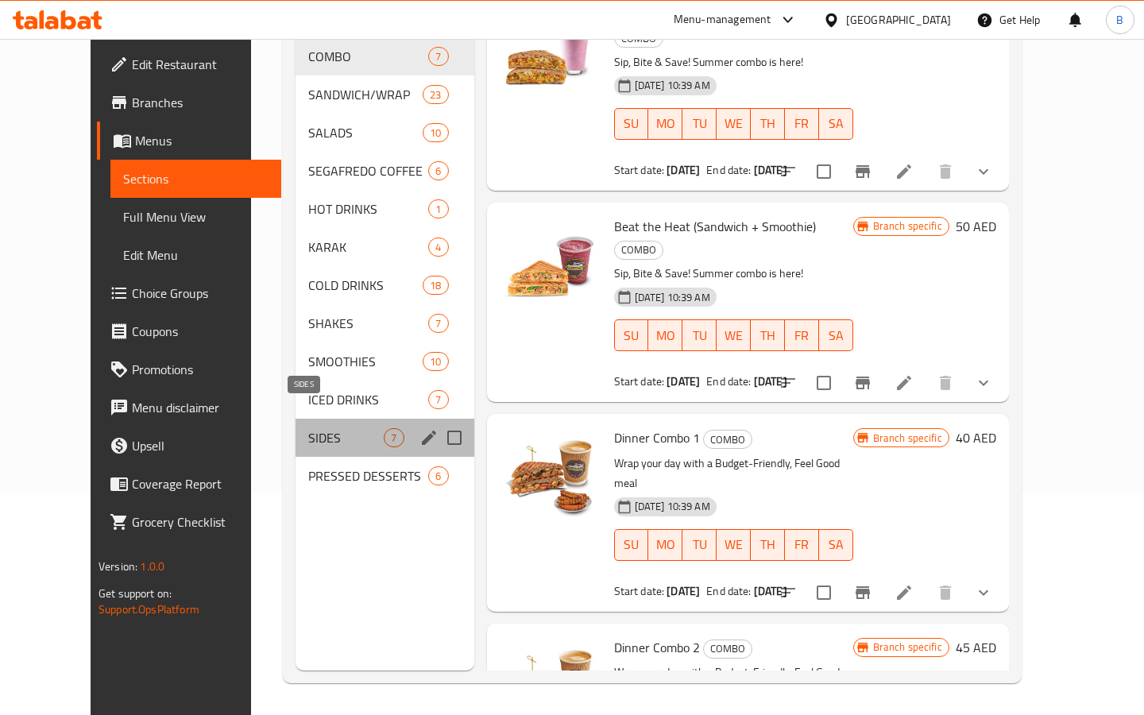
click at [308, 428] on span "SIDES" at bounding box center [345, 437] width 75 height 19
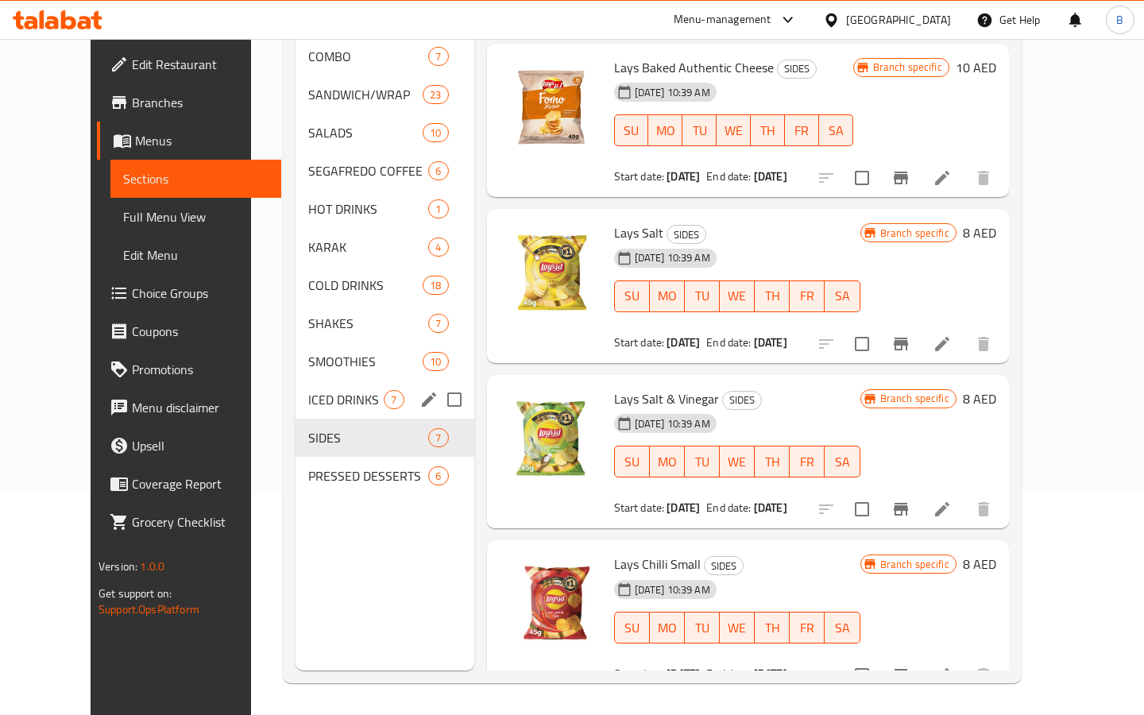
click at [296, 381] on div "ICED DRINKS 7" at bounding box center [385, 400] width 178 height 38
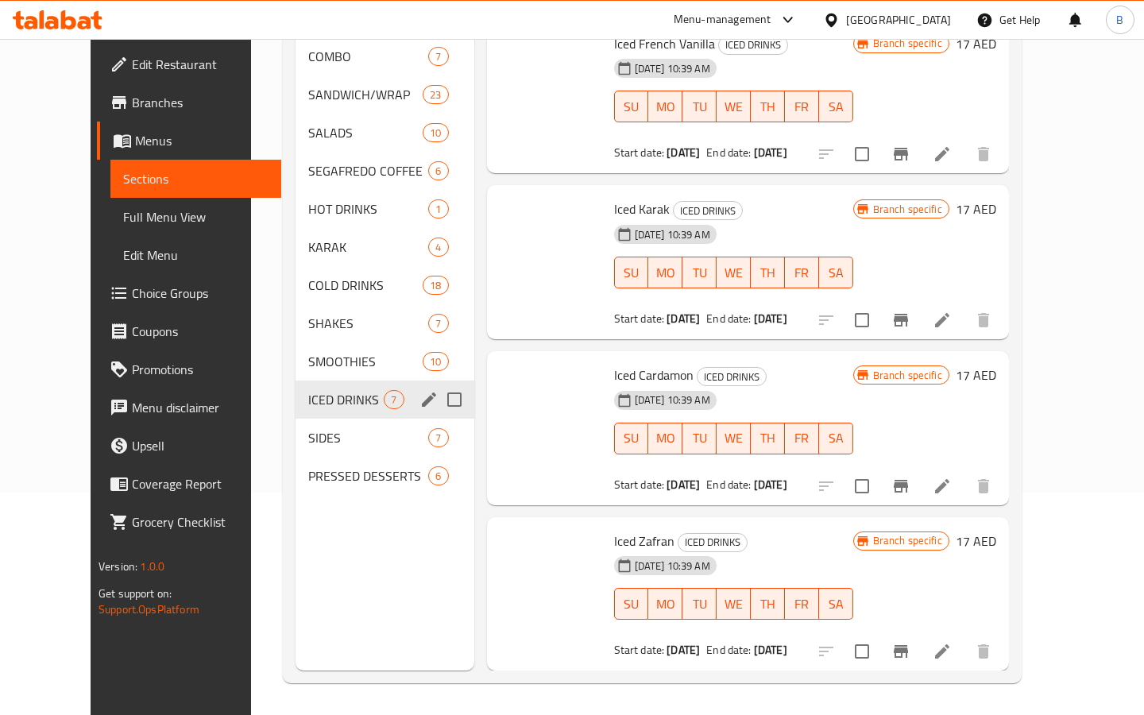
scroll to position [485, 0]
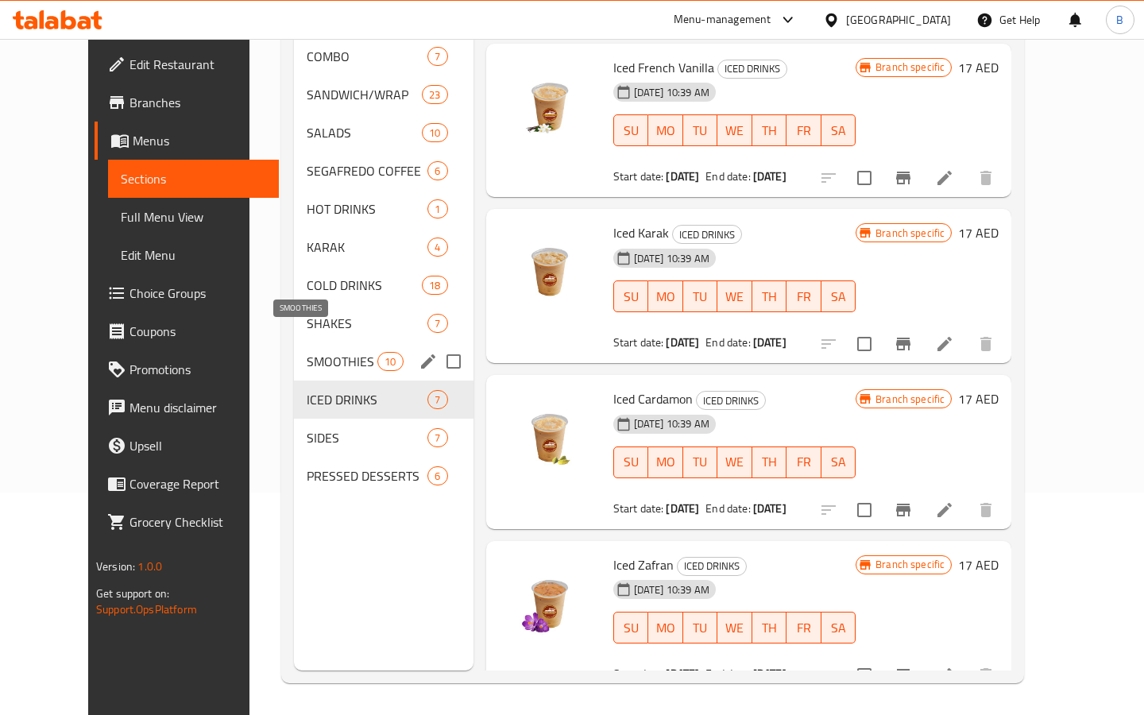
click at [307, 352] on span "SMOOTHIES" at bounding box center [343, 361] width 72 height 19
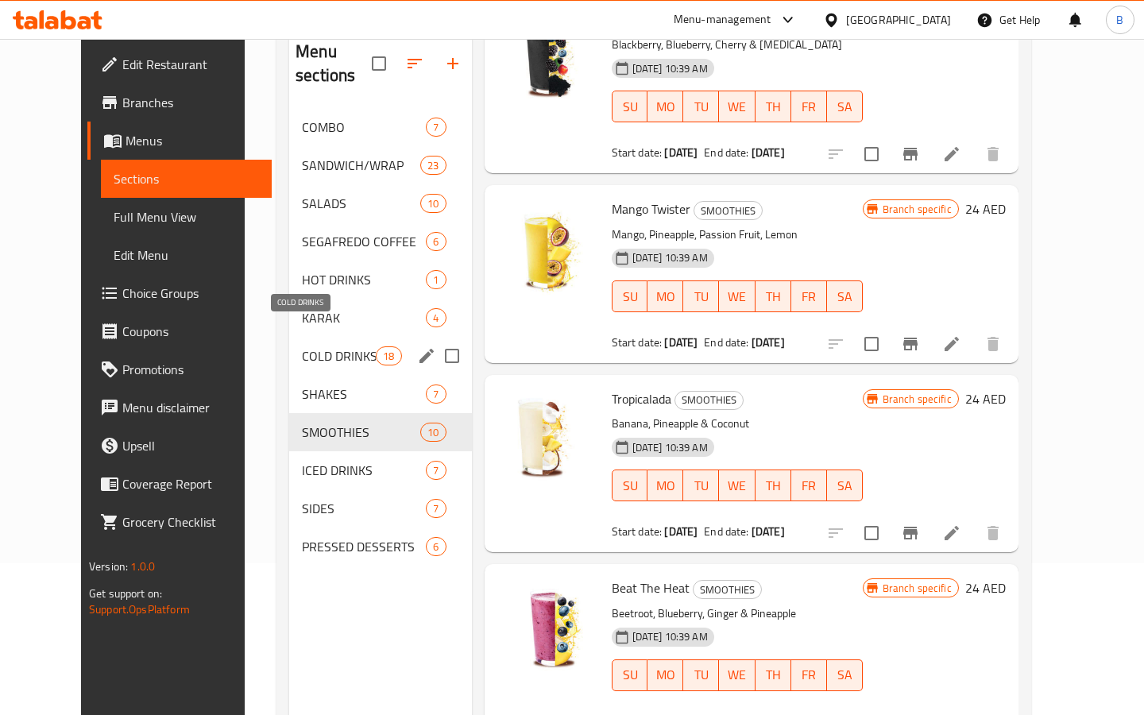
scroll to position [133, 0]
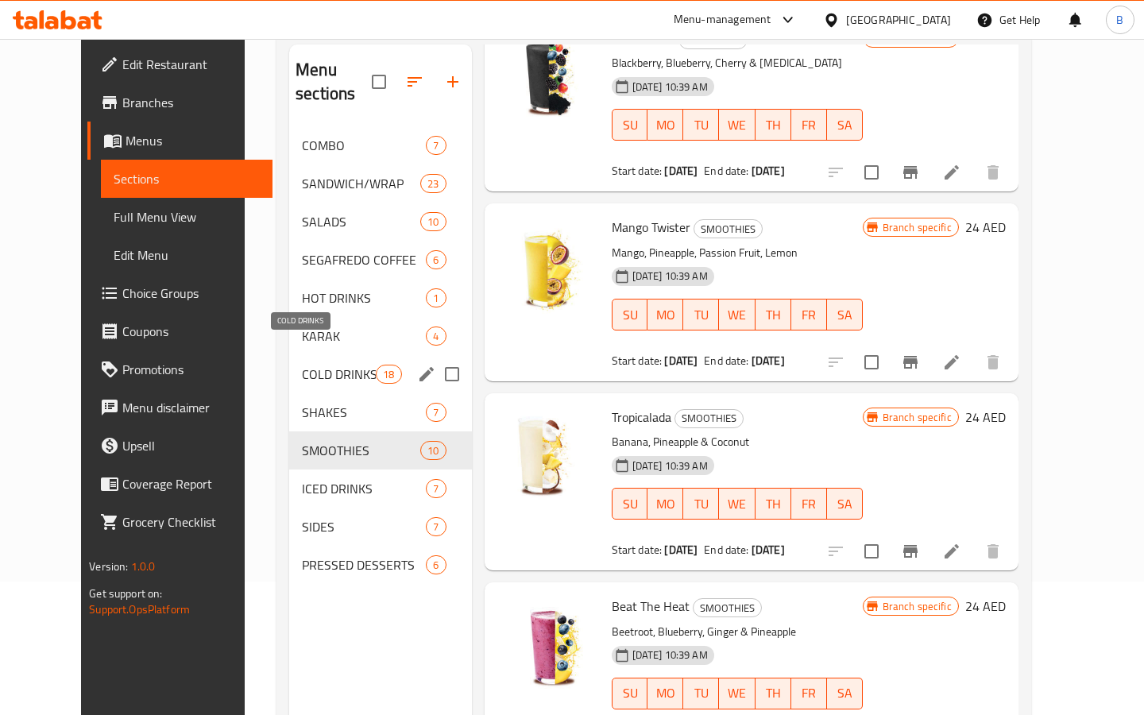
click at [302, 365] on span "COLD DRINKS" at bounding box center [339, 374] width 74 height 19
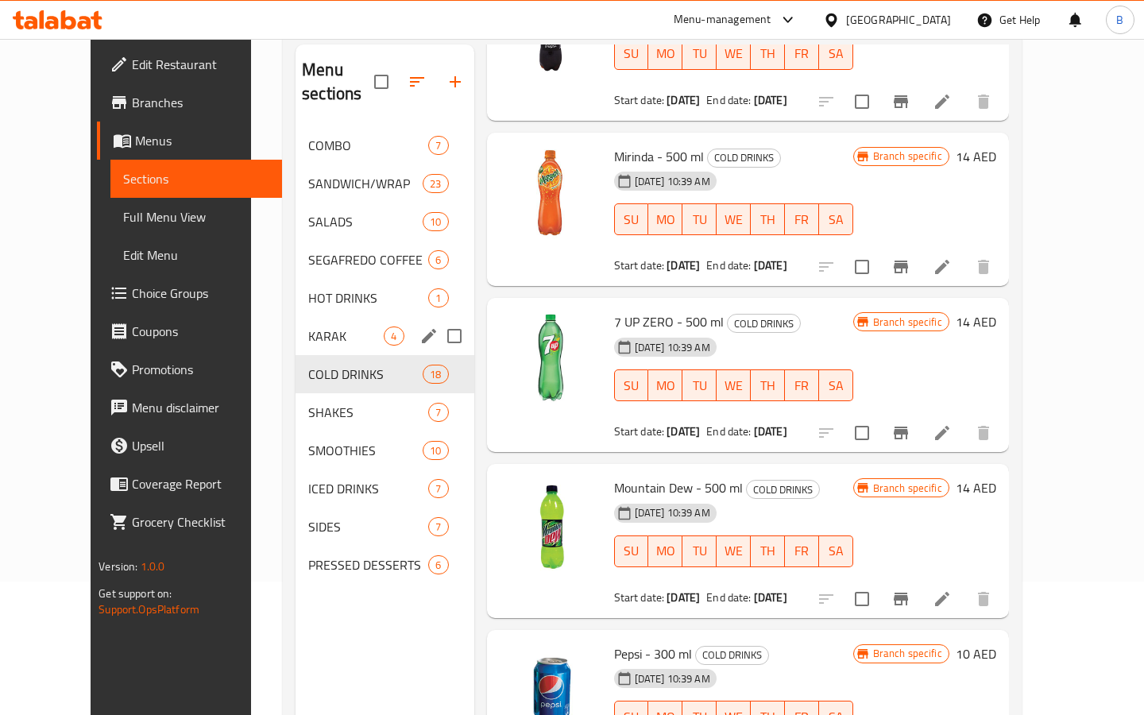
click at [308, 327] on span "KARAK" at bounding box center [345, 336] width 75 height 19
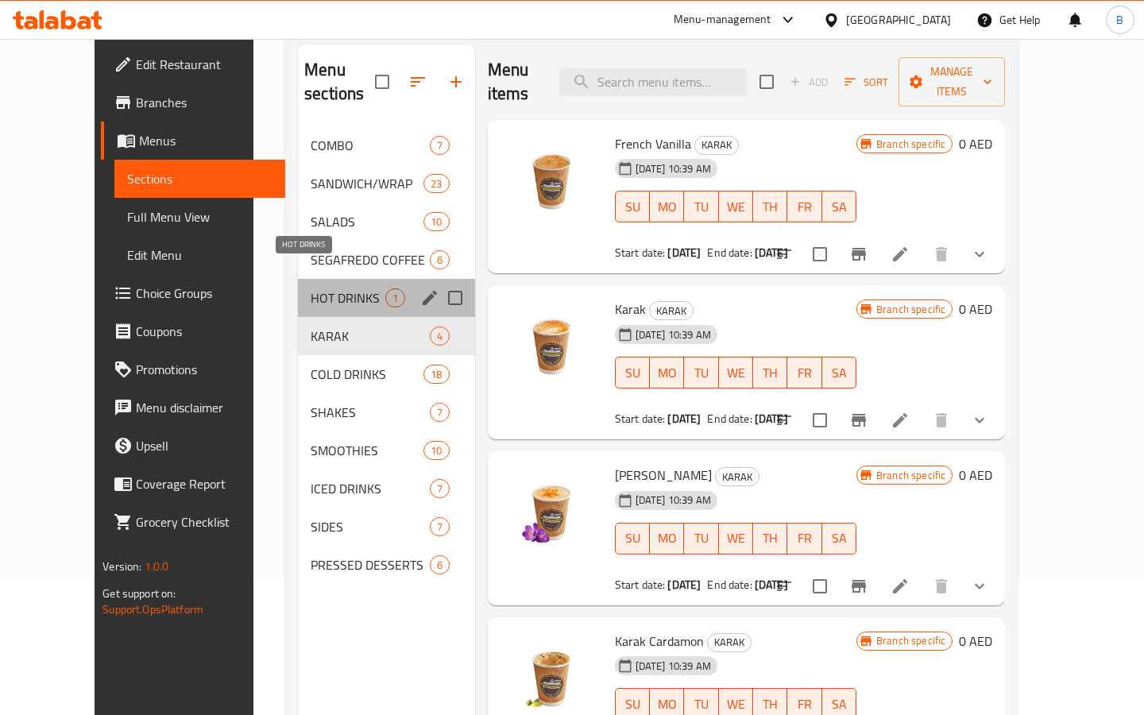
click at [311, 288] on span "HOT DRINKS" at bounding box center [348, 297] width 74 height 19
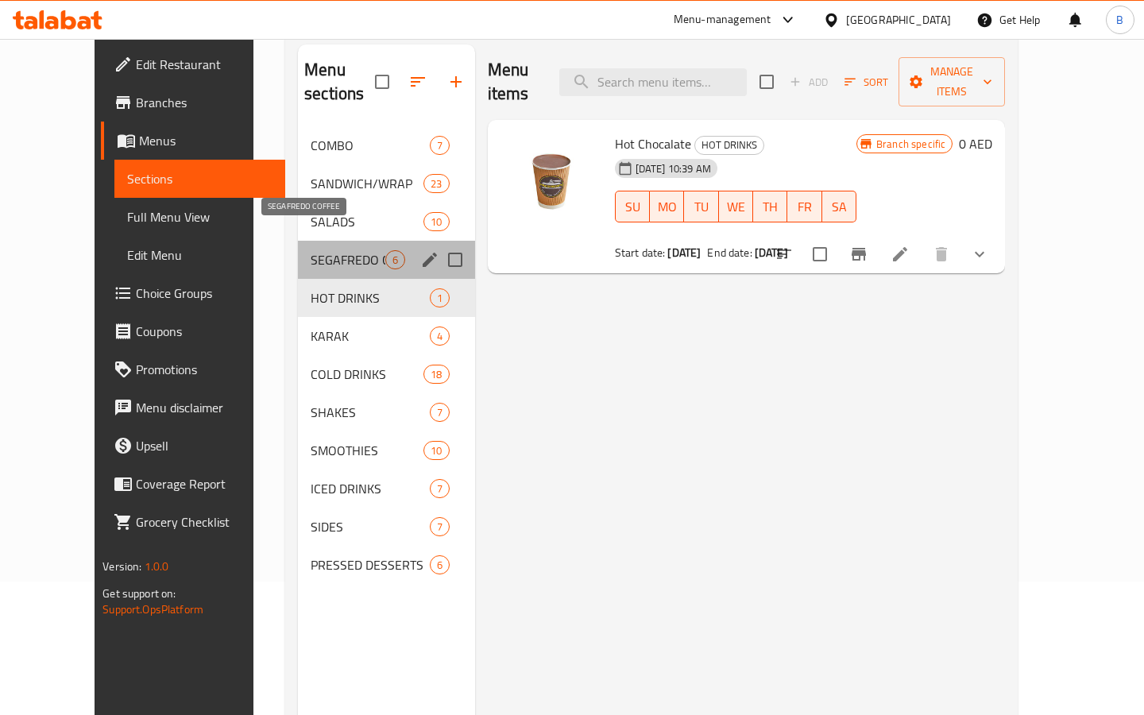
click at [311, 250] on span "SEGAFREDO COFFEE" at bounding box center [348, 259] width 74 height 19
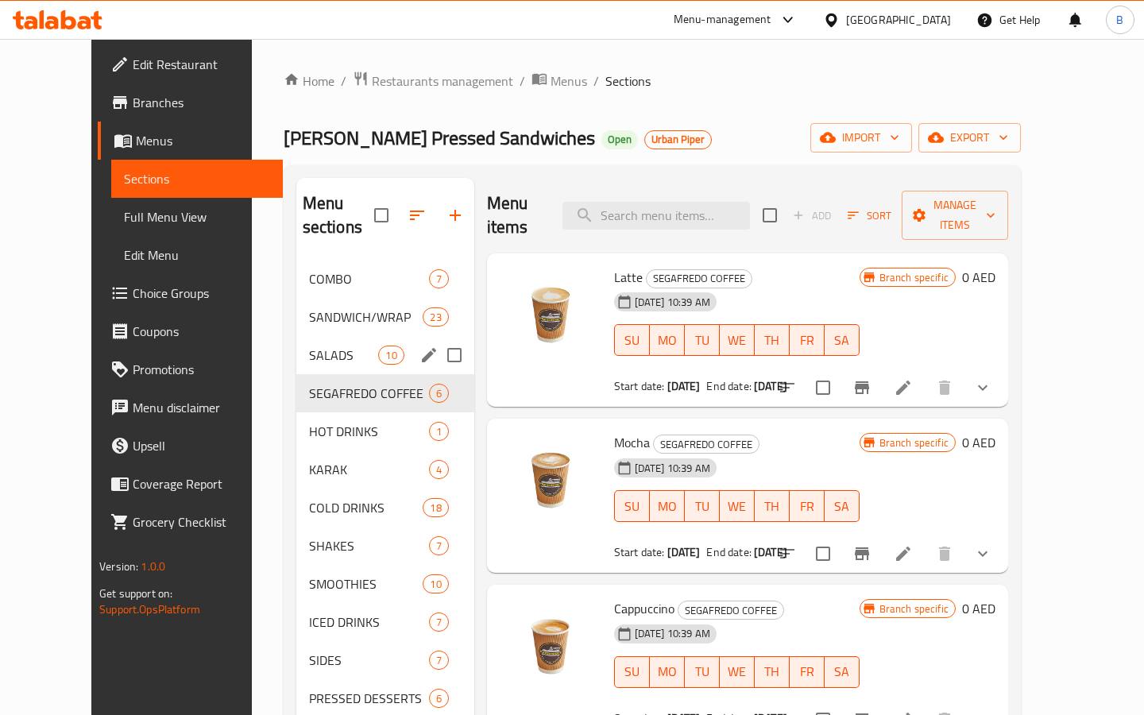
click at [309, 346] on span "SALADS" at bounding box center [344, 355] width 70 height 19
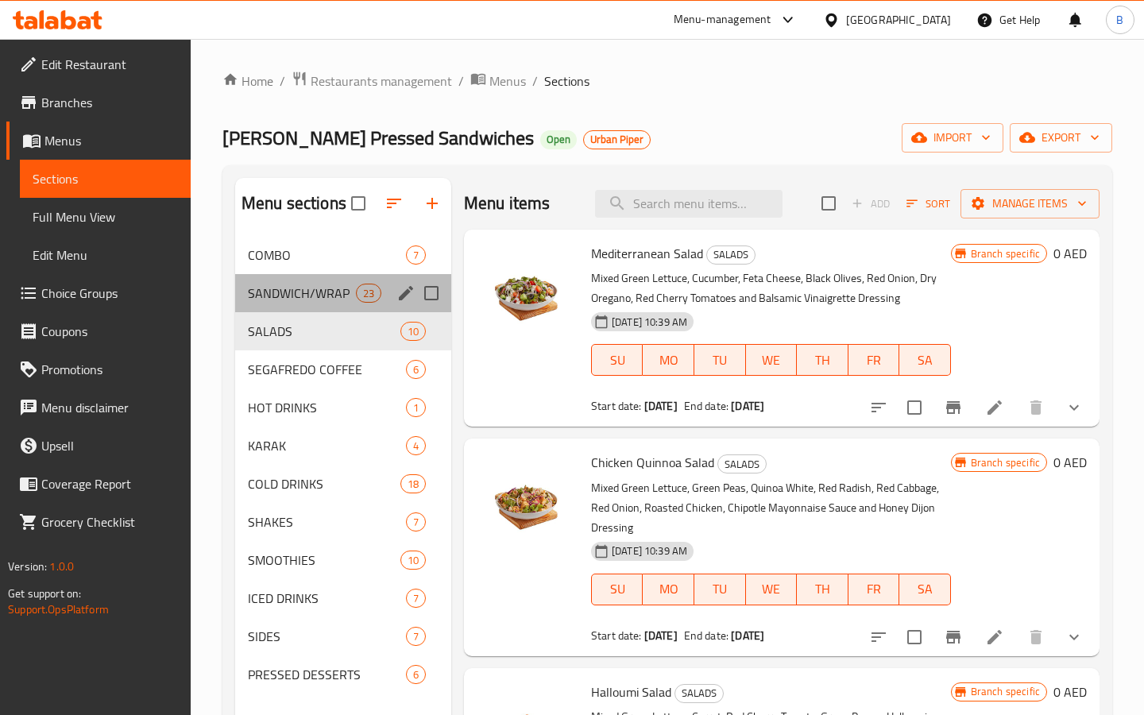
click at [269, 282] on div "SANDWICH/WRAP 23" at bounding box center [343, 293] width 216 height 38
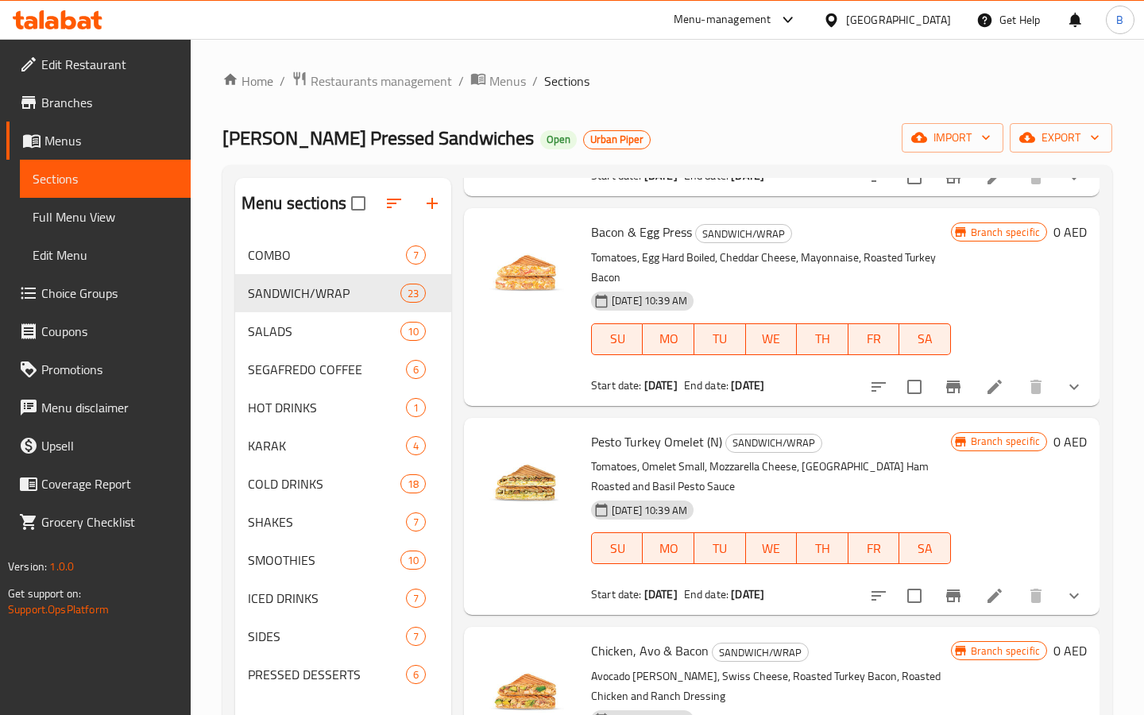
scroll to position [633, 0]
